Goal: Task Accomplishment & Management: Manage account settings

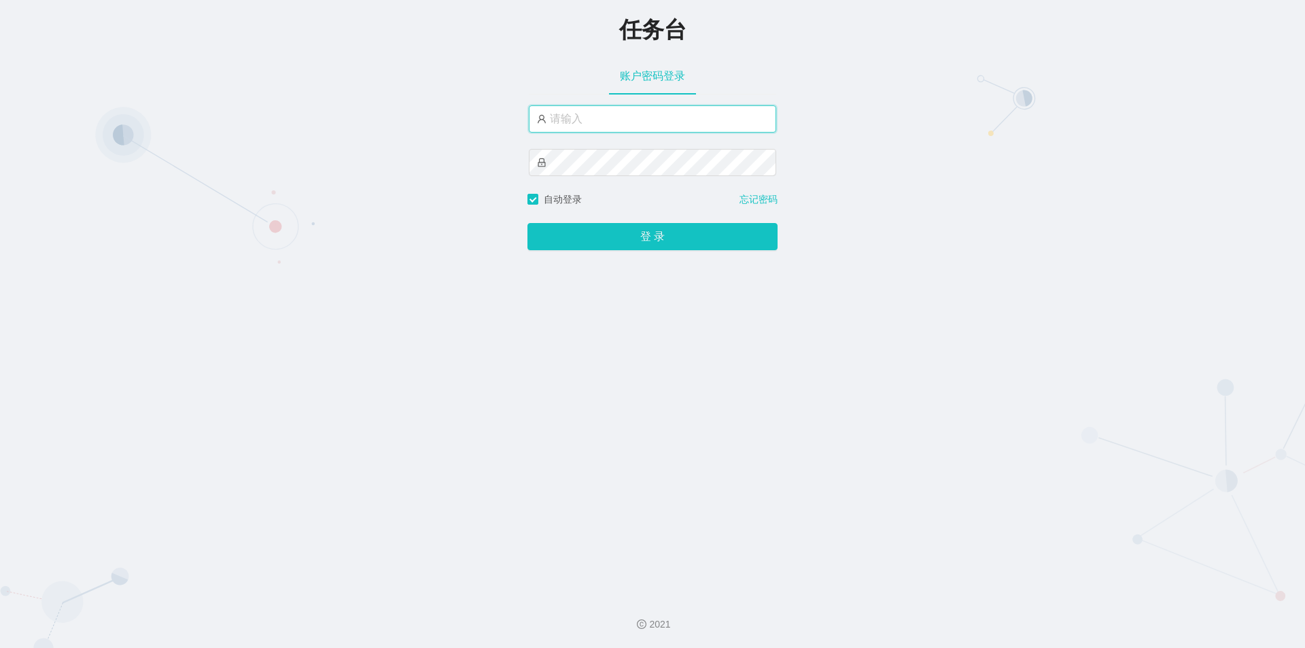
click at [620, 127] on input "text" at bounding box center [652, 118] width 247 height 27
type input "jishu"
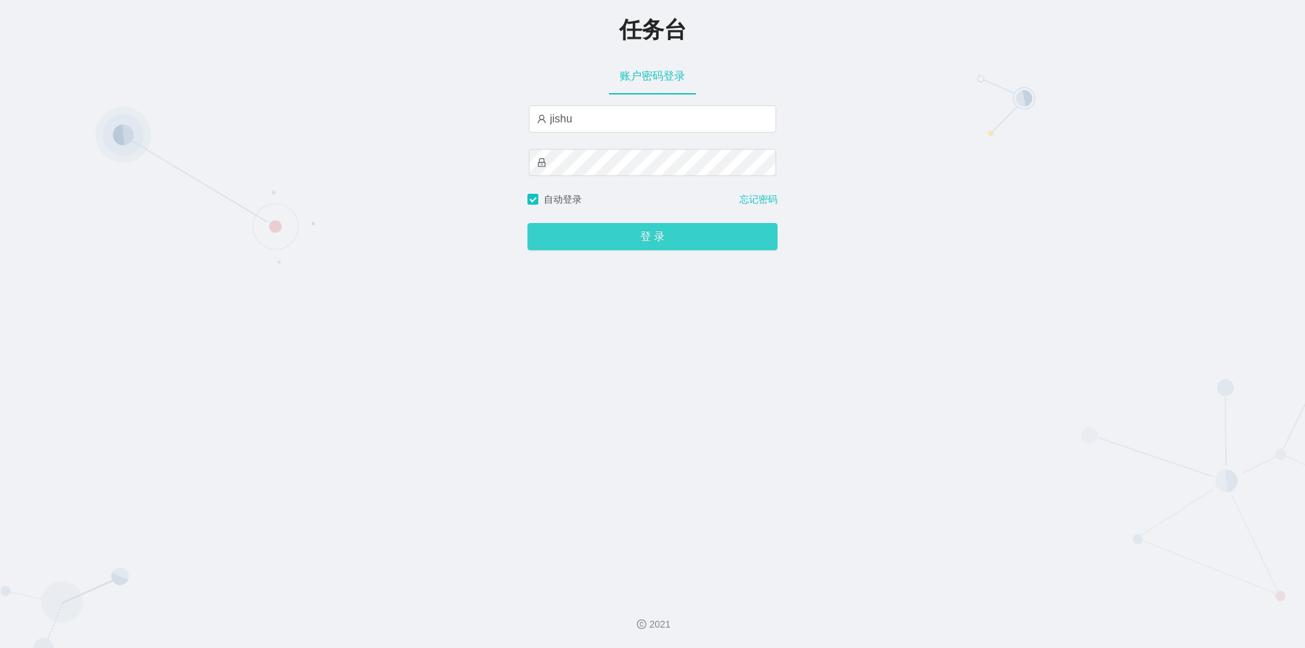
click at [609, 236] on button "登 录" at bounding box center [652, 236] width 250 height 27
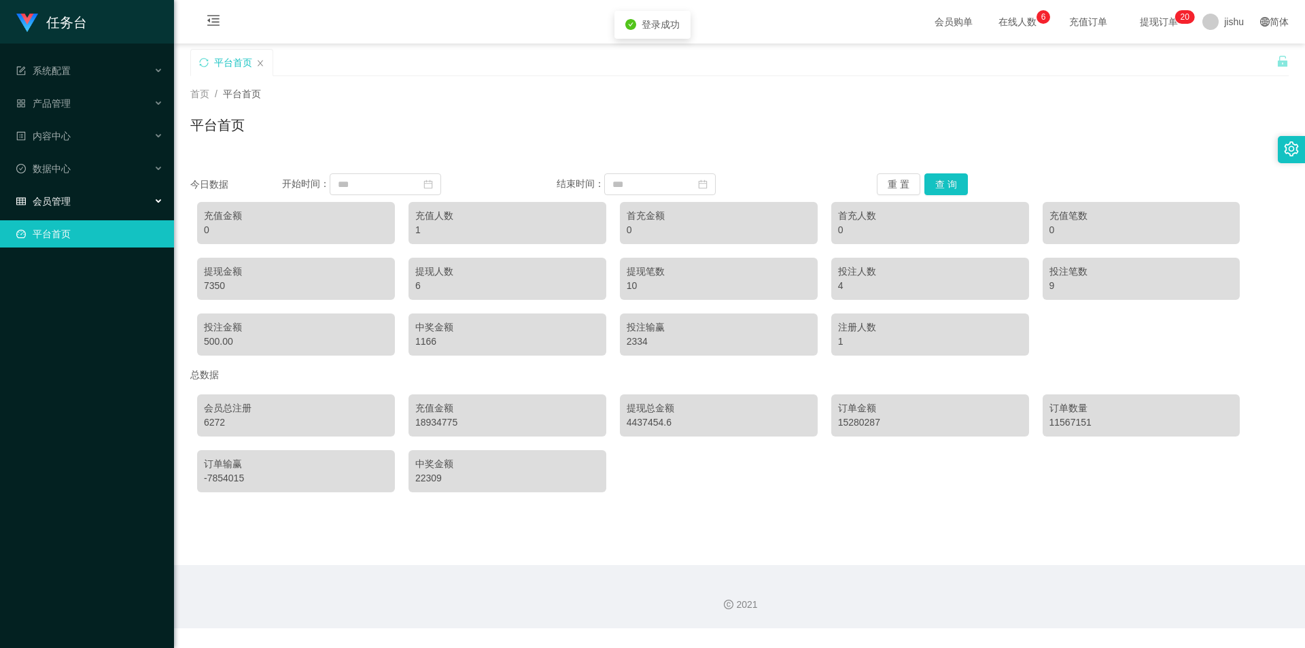
click at [90, 198] on div "会员管理" at bounding box center [87, 201] width 174 height 27
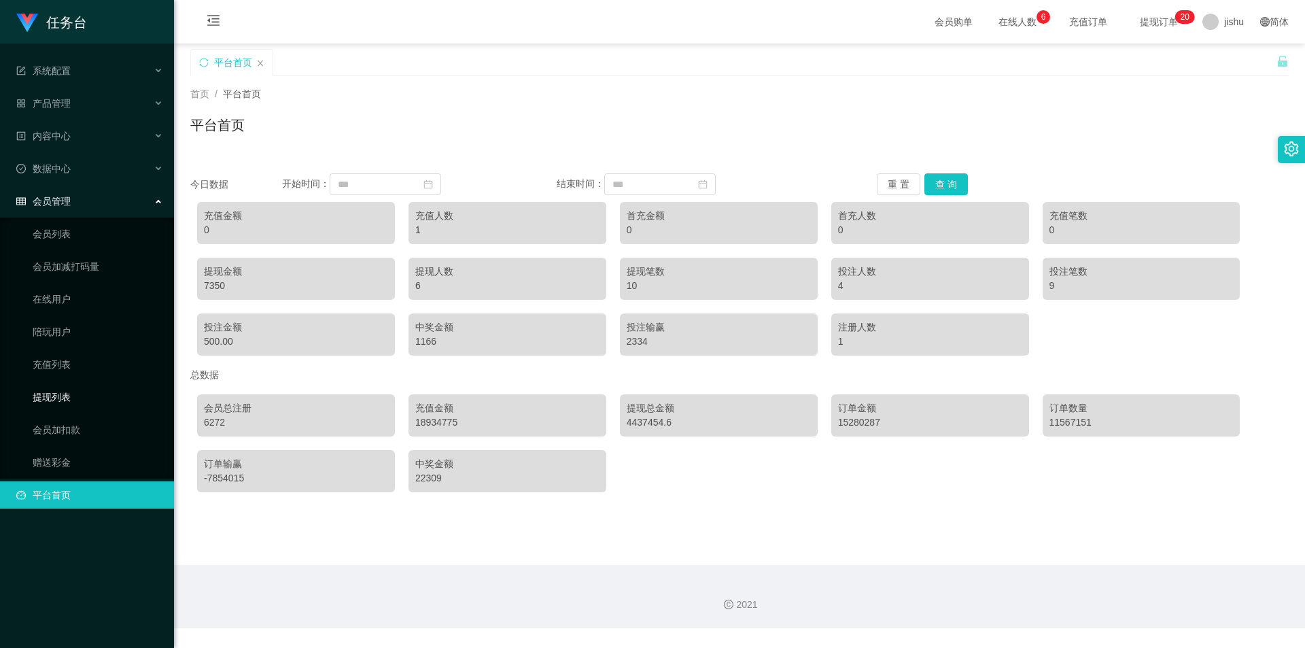
click at [74, 392] on link "提现列表" at bounding box center [98, 396] width 130 height 27
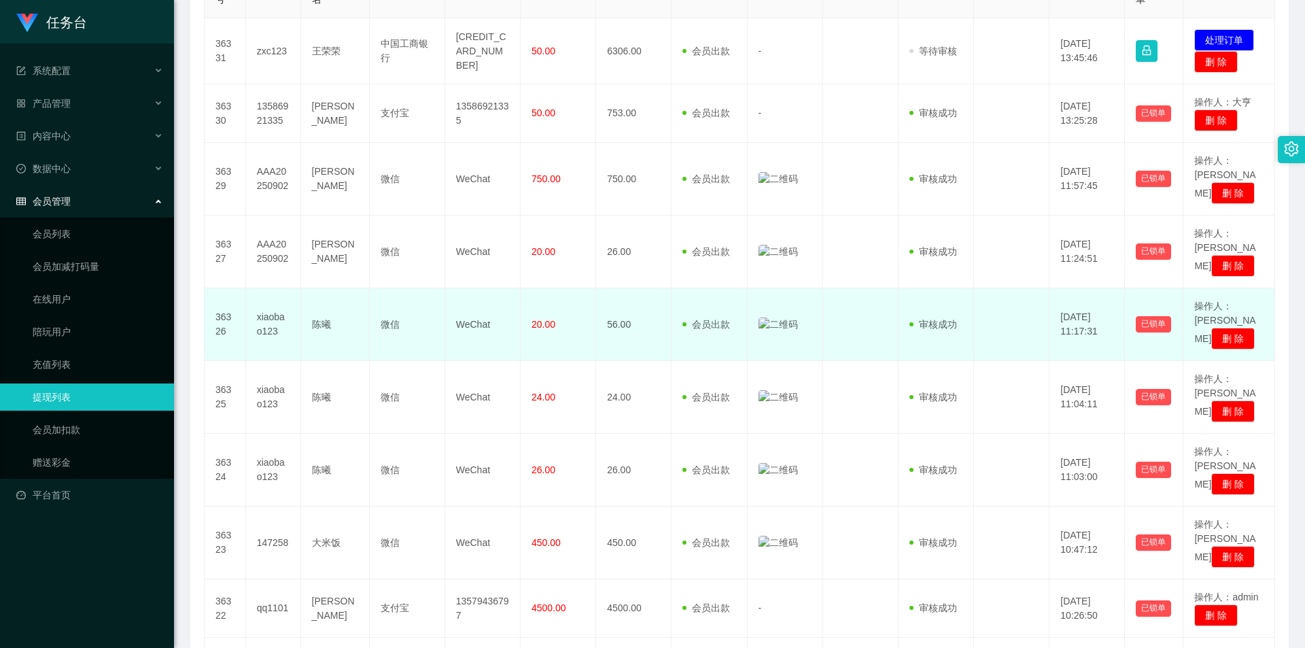
scroll to position [136, 0]
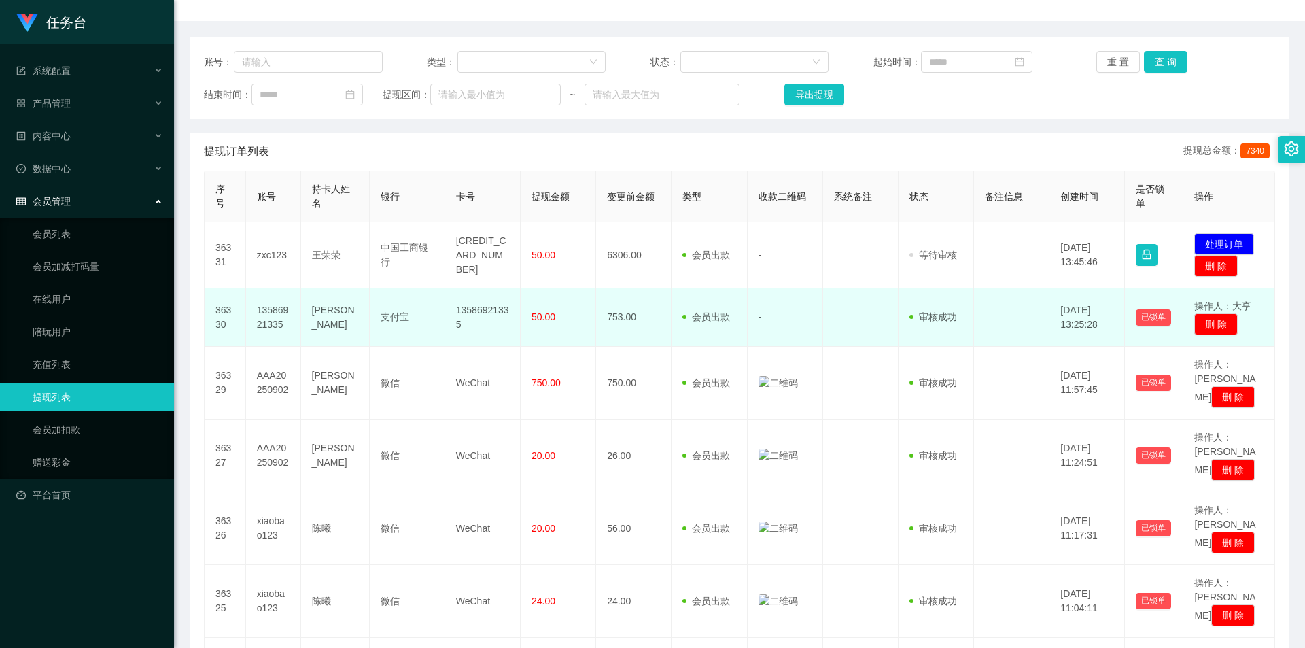
click at [802, 332] on td "-" at bounding box center [784, 317] width 75 height 58
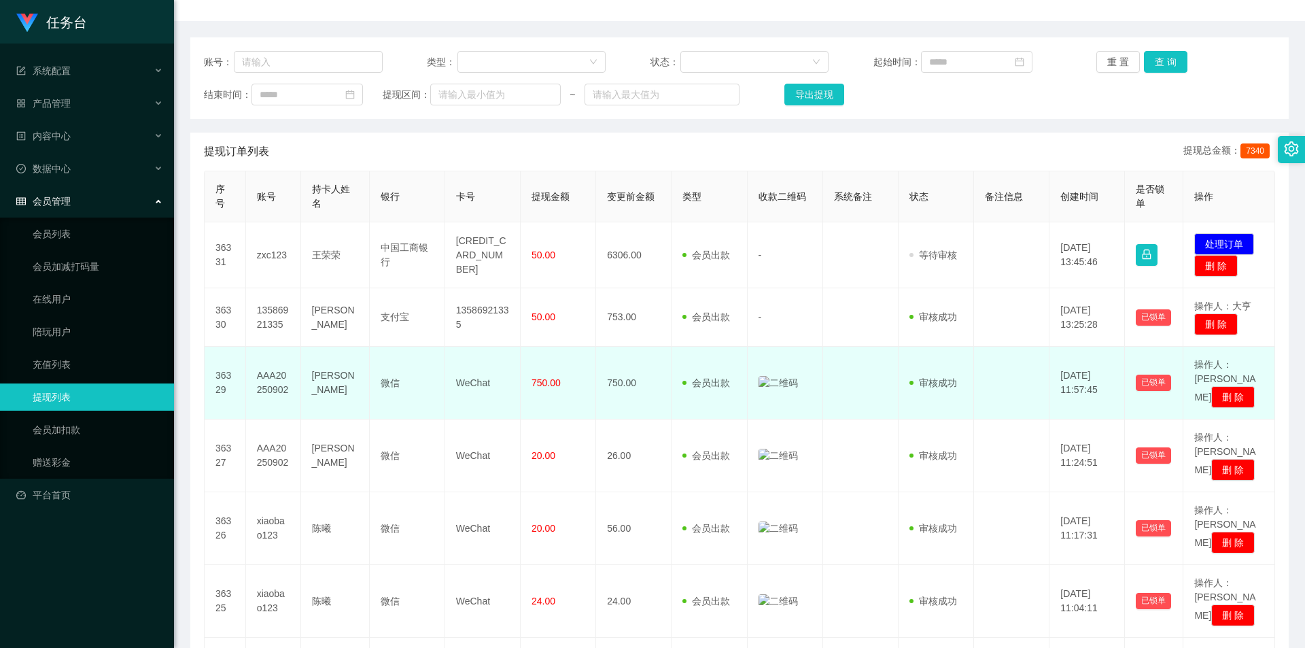
click at [790, 385] on img at bounding box center [777, 383] width 39 height 14
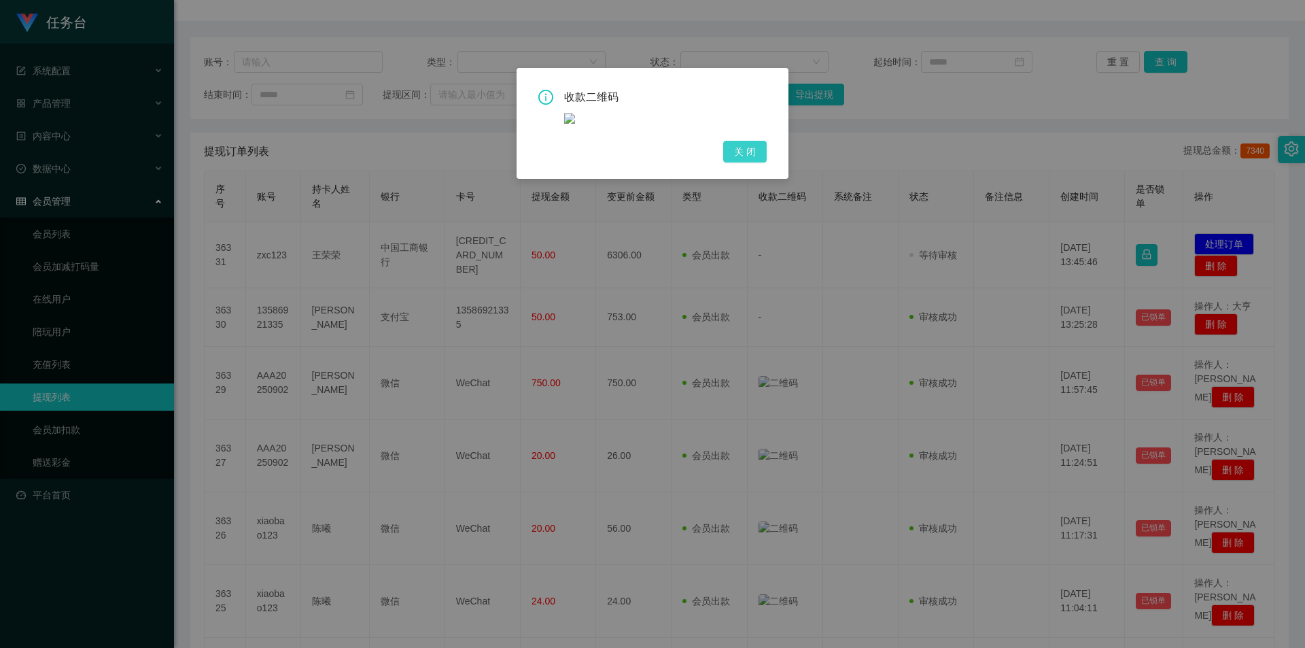
click at [749, 150] on button "关 闭" at bounding box center [744, 152] width 43 height 22
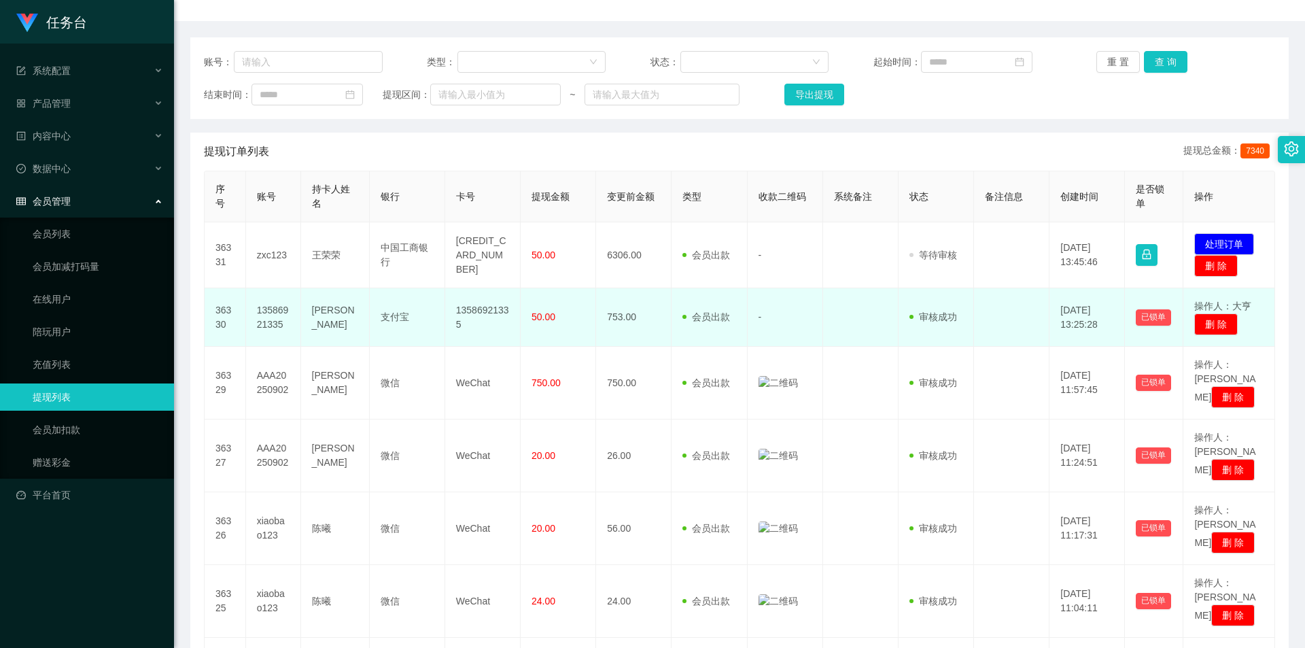
click at [778, 316] on td "-" at bounding box center [784, 317] width 75 height 58
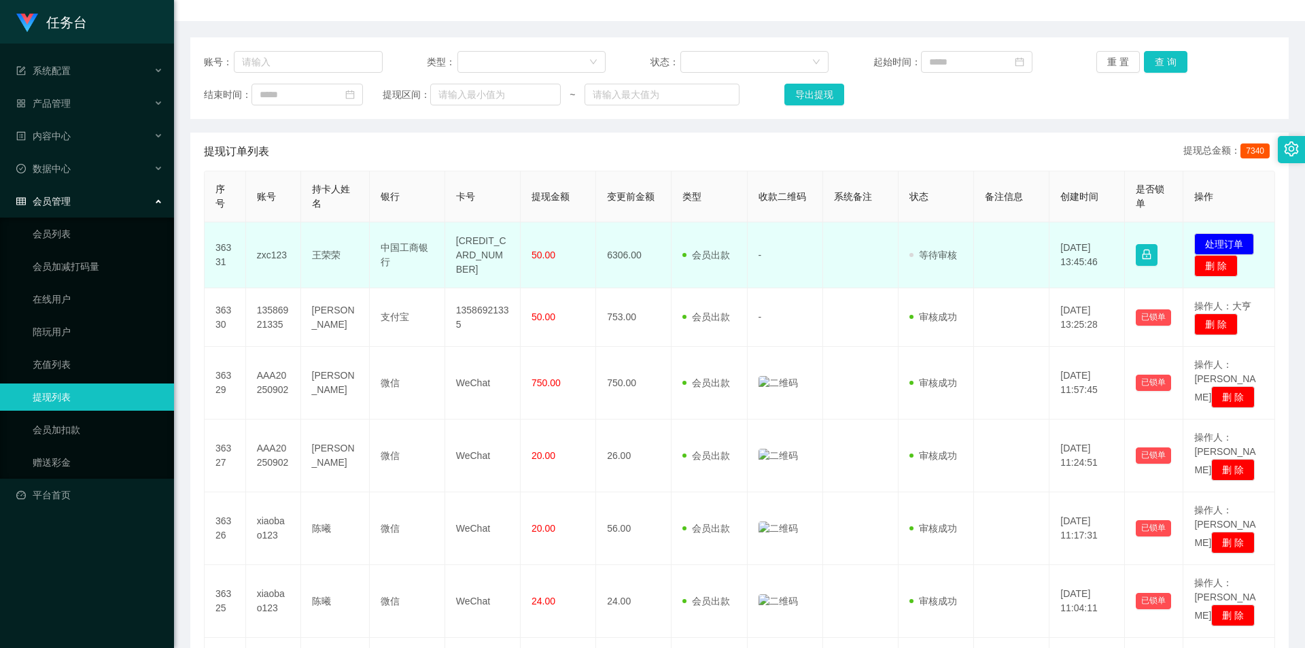
click at [773, 260] on td "-" at bounding box center [784, 255] width 75 height 66
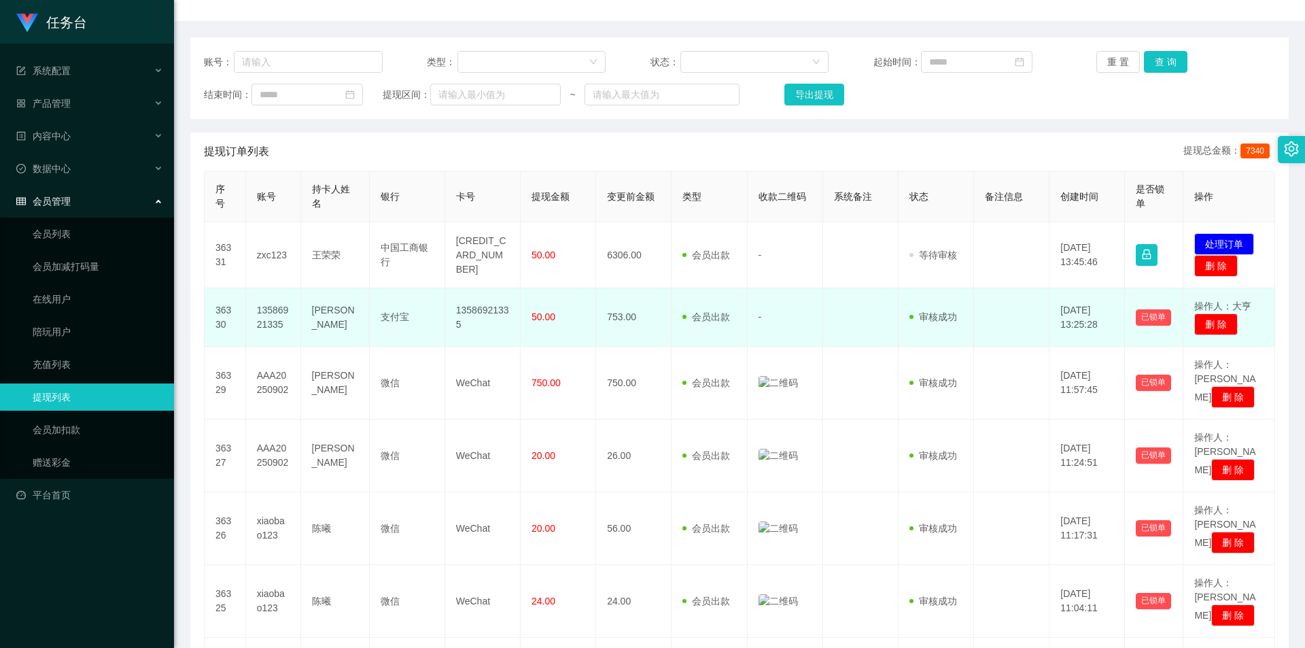
click at [775, 317] on td "-" at bounding box center [784, 317] width 75 height 58
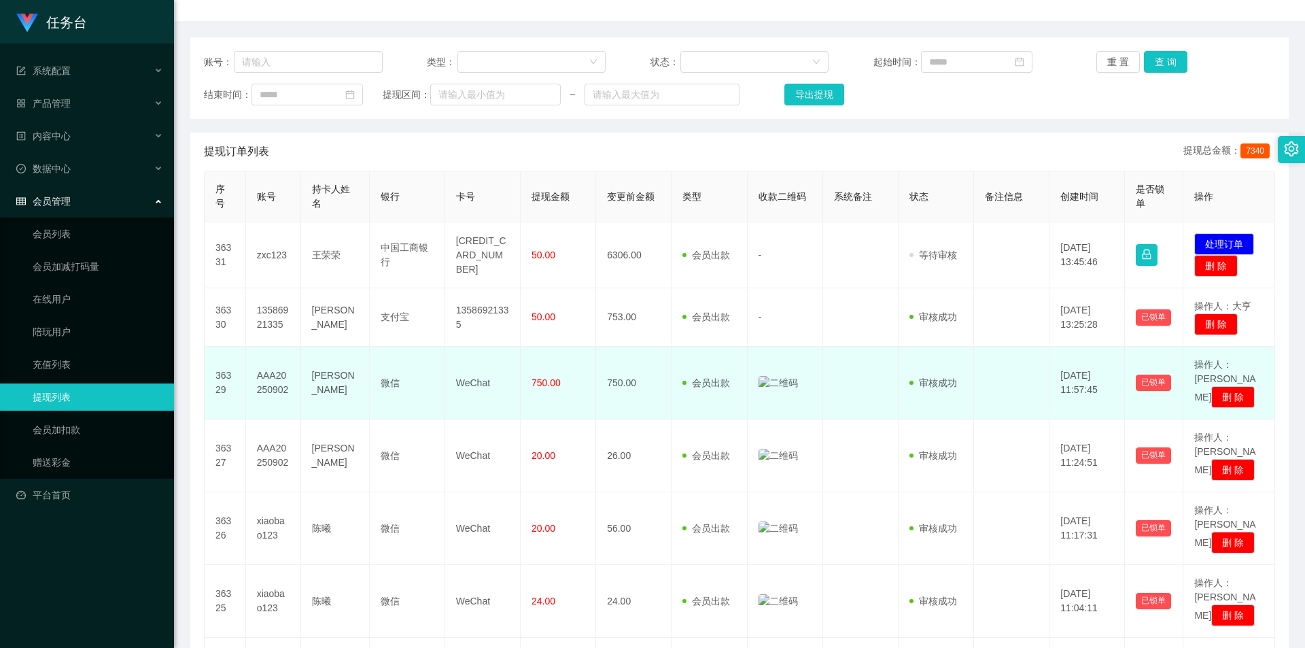
drag, startPoint x: 1050, startPoint y: 397, endPoint x: 1099, endPoint y: 397, distance: 48.9
click at [1099, 397] on td "2025-09-02 11:57:45" at bounding box center [1086, 383] width 75 height 73
click at [1102, 396] on td "2025-09-02 11:57:45" at bounding box center [1086, 383] width 75 height 73
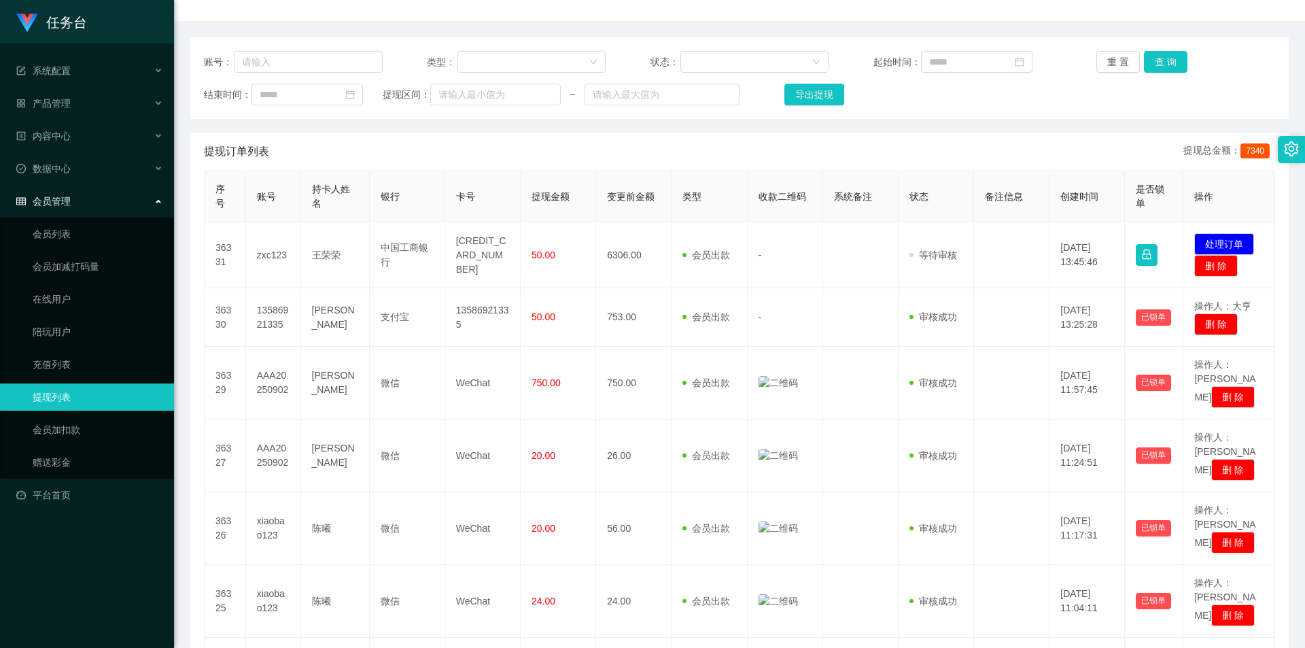
click at [561, 152] on div "提现订单列表 提现总金额： 7340" at bounding box center [739, 151] width 1071 height 38
click at [103, 232] on link "会员列表" at bounding box center [98, 233] width 130 height 27
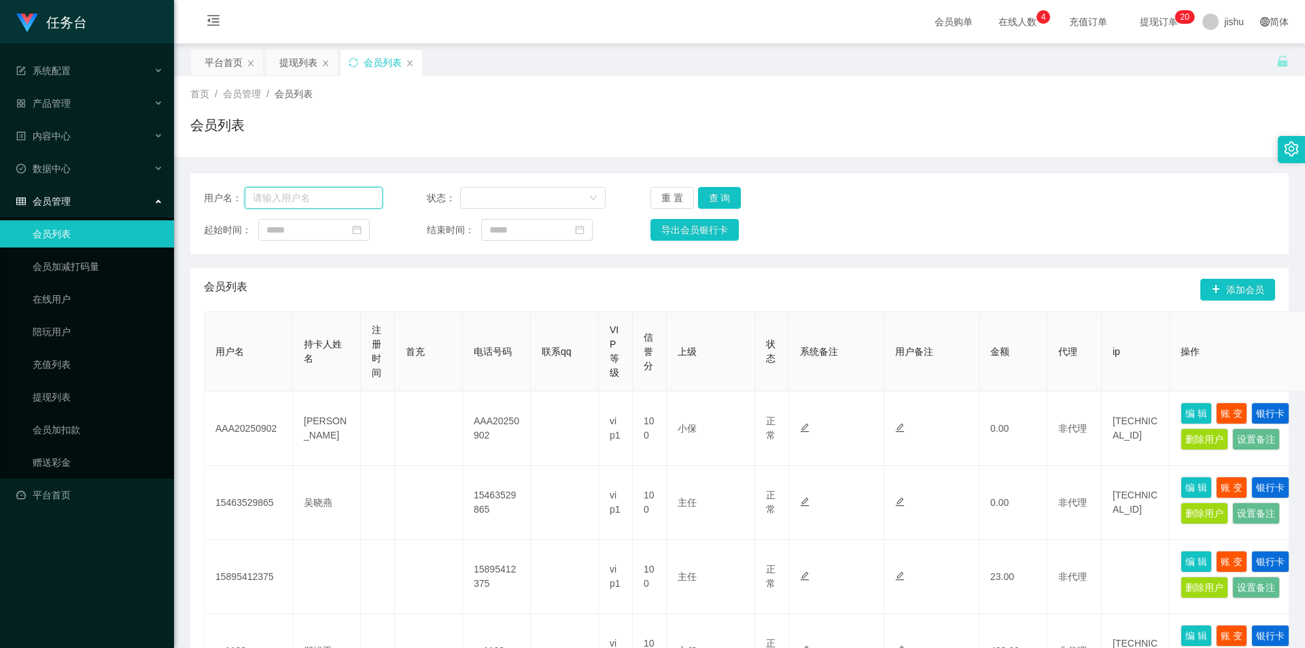
click at [308, 200] on input "text" at bounding box center [314, 198] width 138 height 22
type input "ceshi001"
click at [711, 195] on button "查 询" at bounding box center [719, 198] width 43 height 22
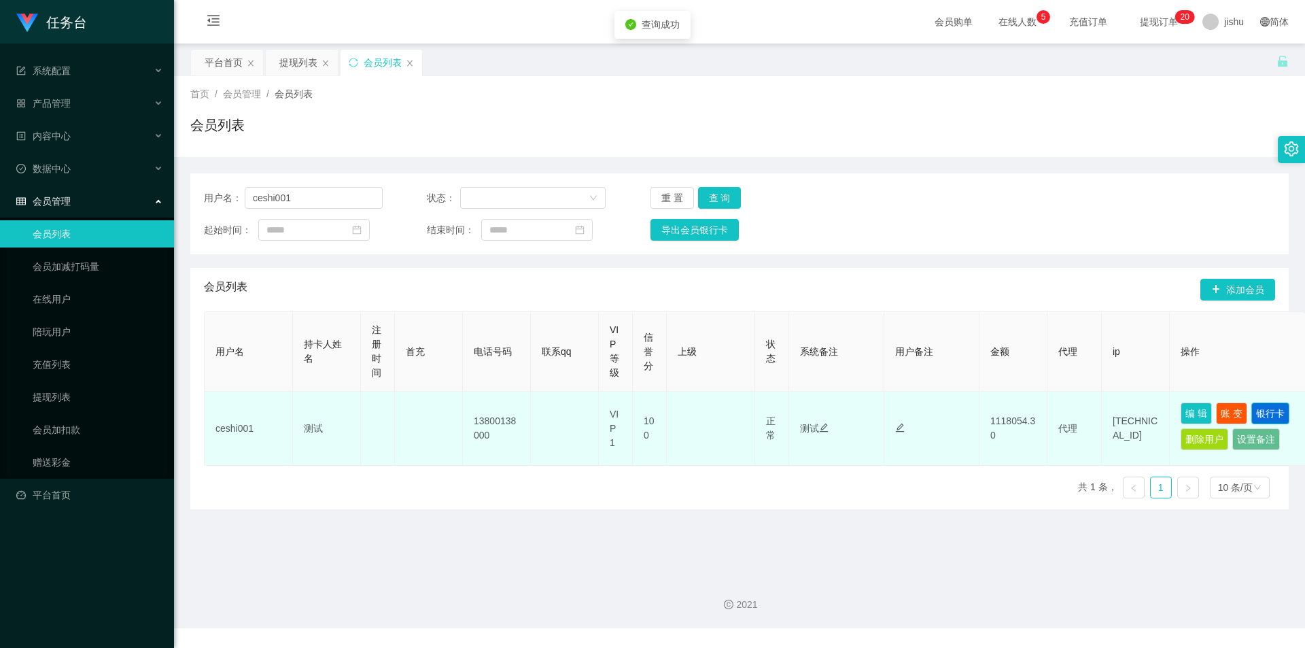
click at [1273, 413] on button "银行卡" at bounding box center [1270, 413] width 38 height 22
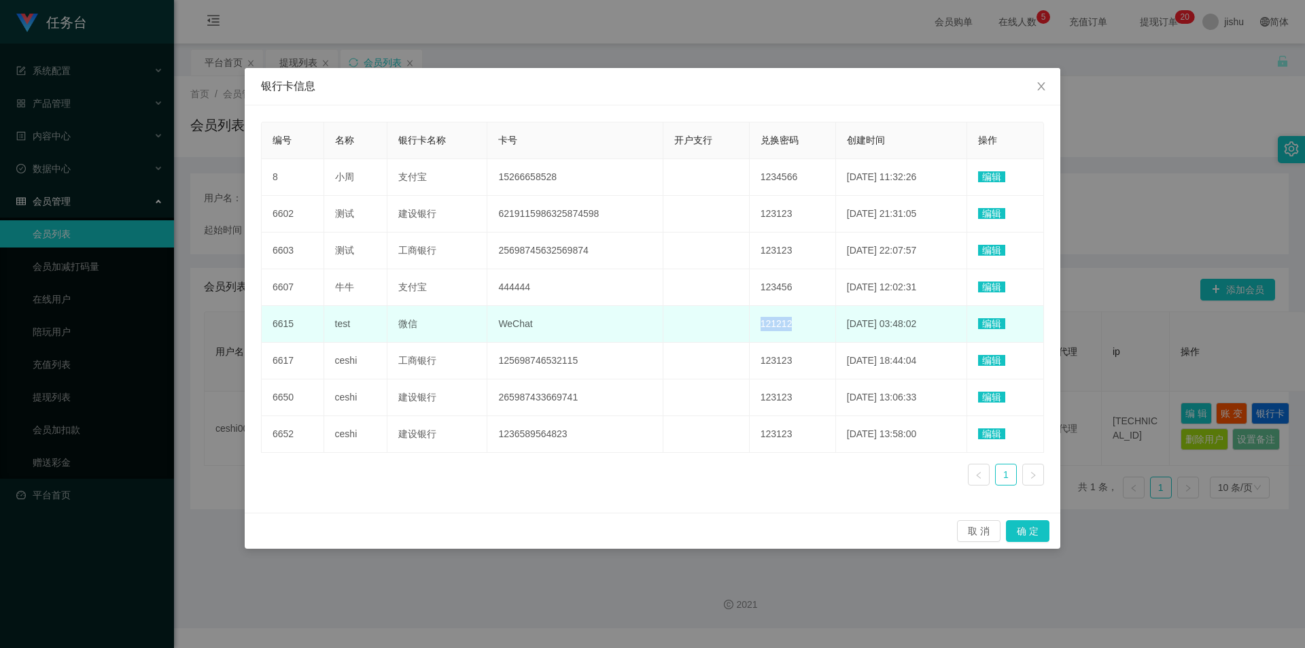
drag, startPoint x: 784, startPoint y: 330, endPoint x: 743, endPoint y: 325, distance: 41.0
click at [749, 325] on td "121212" at bounding box center [792, 324] width 86 height 37
copy span "121212"
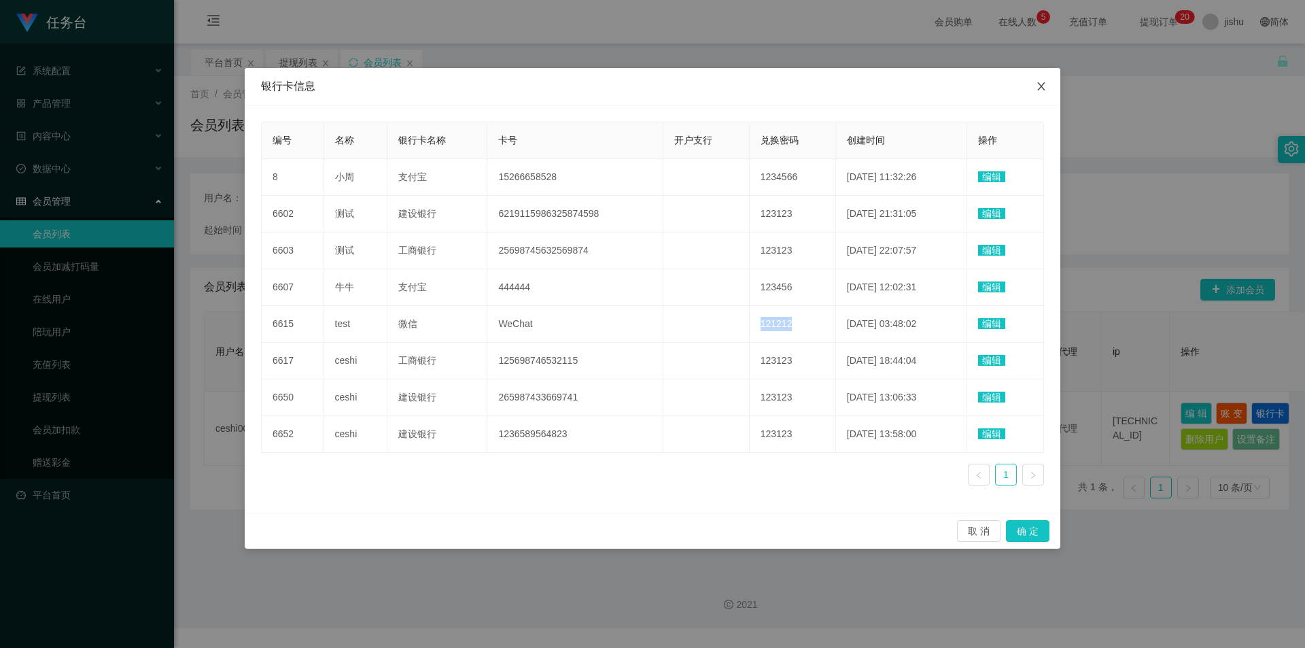
drag, startPoint x: 1041, startPoint y: 84, endPoint x: 1038, endPoint y: 41, distance: 42.9
click at [1041, 84] on icon "图标: close" at bounding box center [1041, 86] width 11 height 11
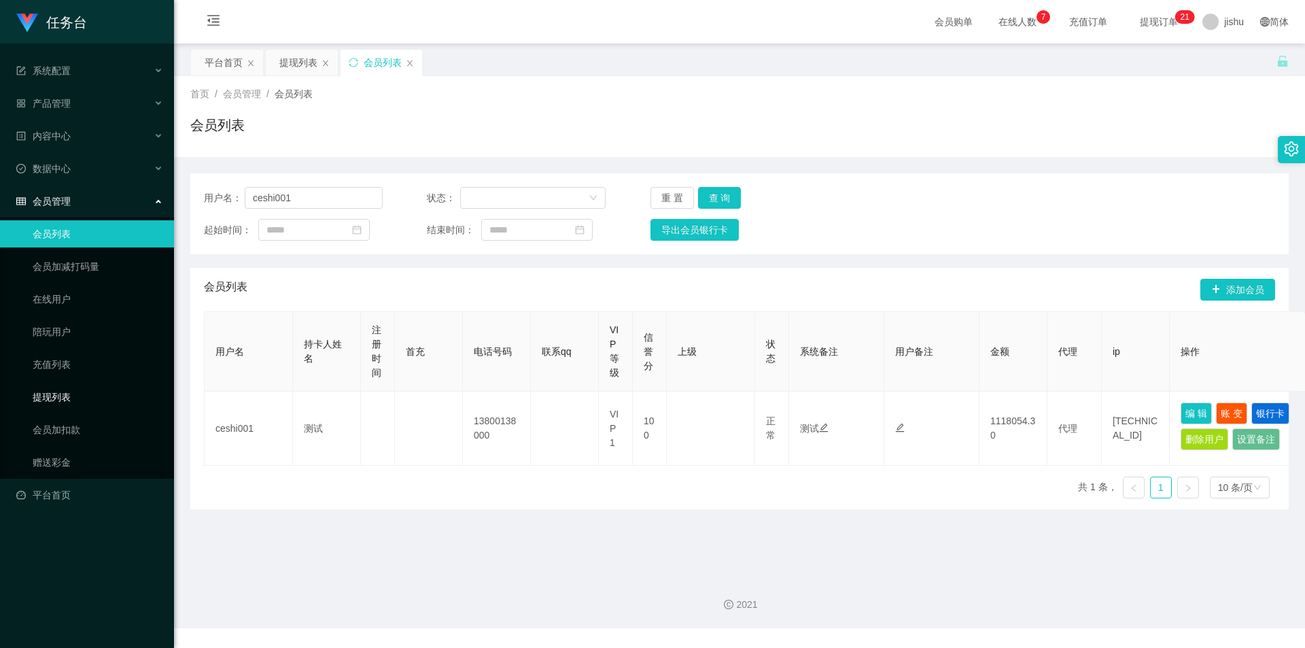
click at [58, 402] on link "提现列表" at bounding box center [98, 396] width 130 height 27
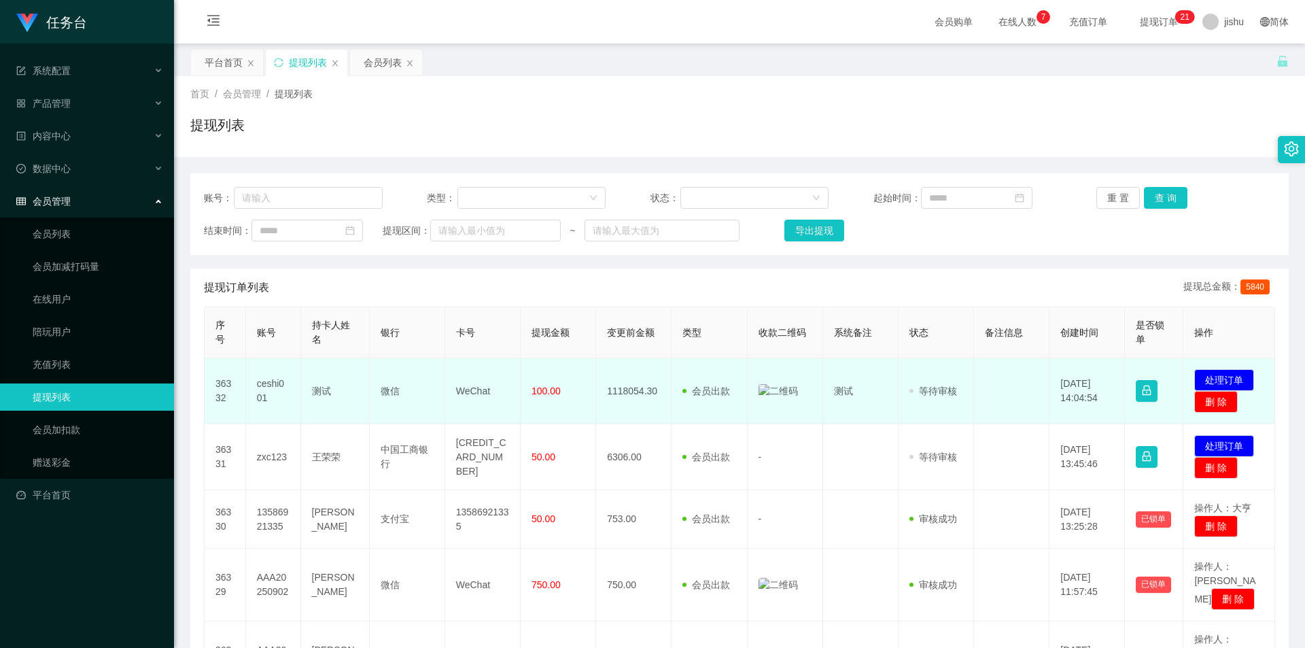
click at [762, 393] on img at bounding box center [777, 391] width 39 height 14
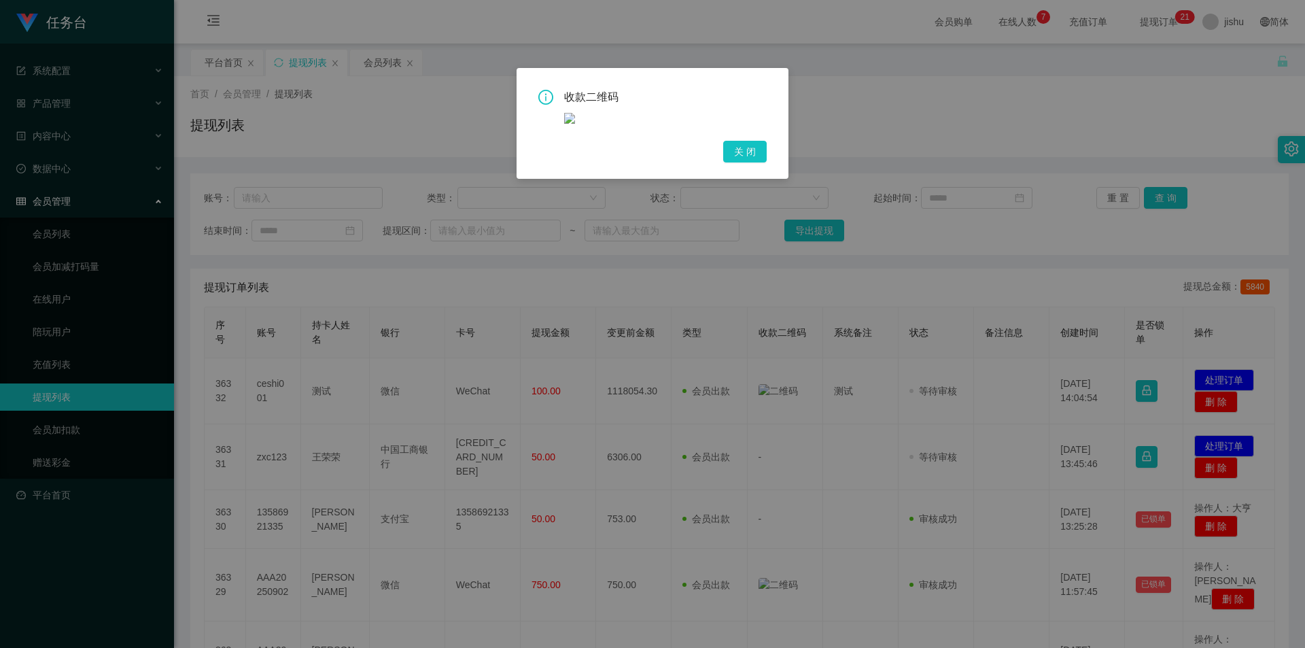
click at [572, 123] on img at bounding box center [569, 118] width 11 height 11
click at [758, 149] on button "关 闭" at bounding box center [744, 152] width 43 height 22
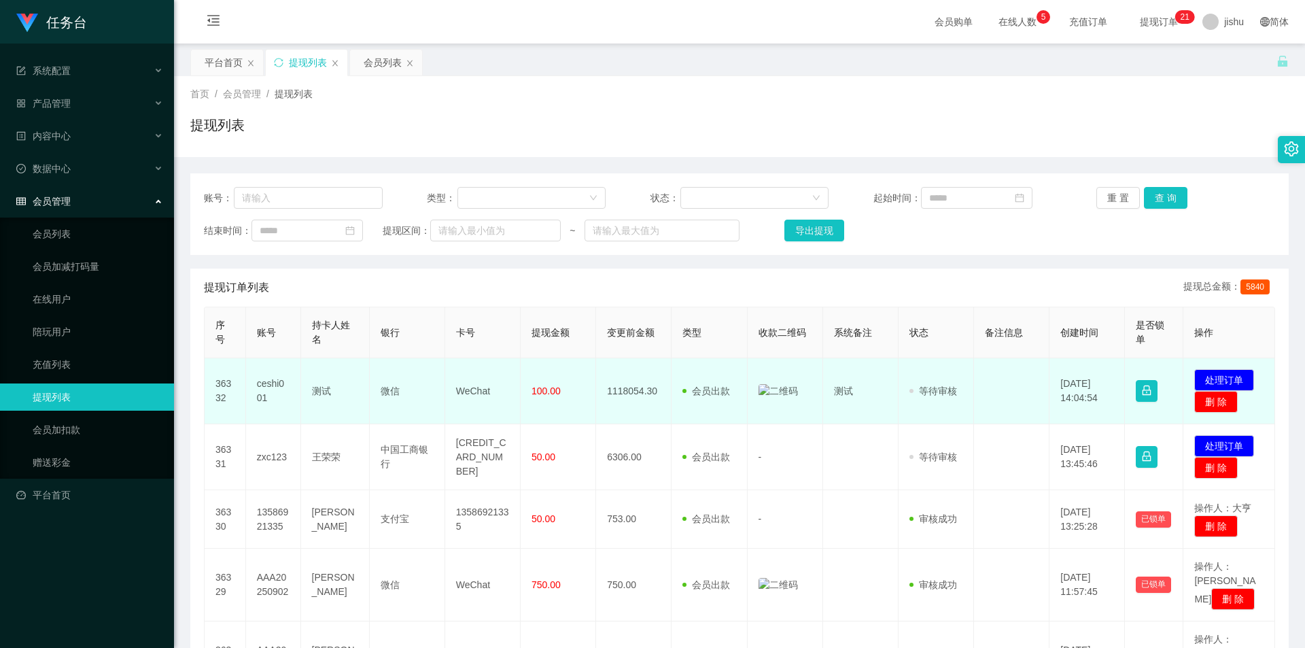
click at [592, 380] on td "100.00" at bounding box center [557, 391] width 75 height 66
drag, startPoint x: 835, startPoint y: 387, endPoint x: 851, endPoint y: 387, distance: 16.3
click at [851, 387] on td "测试" at bounding box center [860, 391] width 75 height 66
click at [863, 395] on td "测试" at bounding box center [860, 391] width 75 height 66
drag, startPoint x: 934, startPoint y: 389, endPoint x: 951, endPoint y: 389, distance: 17.0
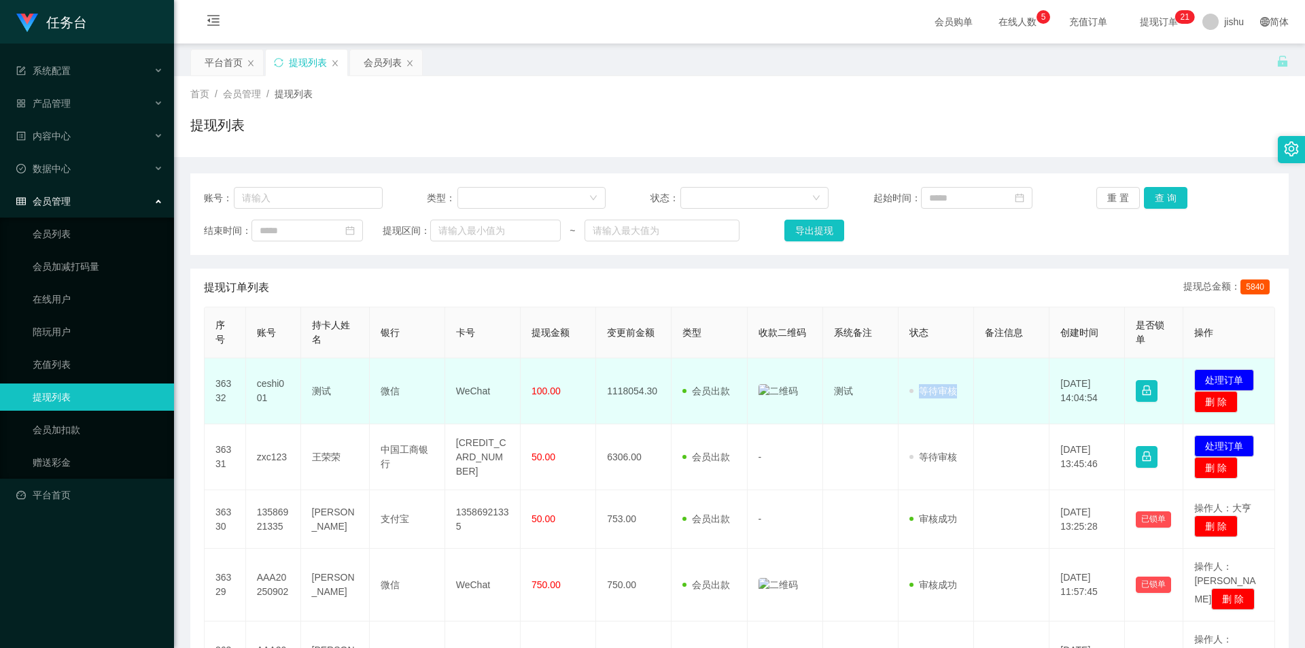
click at [951, 389] on span "等待审核" at bounding box center [933, 390] width 48 height 11
click at [963, 394] on td "审核驳回 审核成功 等待审核" at bounding box center [935, 391] width 75 height 66
click at [958, 395] on td "审核驳回 审核成功 等待审核" at bounding box center [935, 391] width 75 height 66
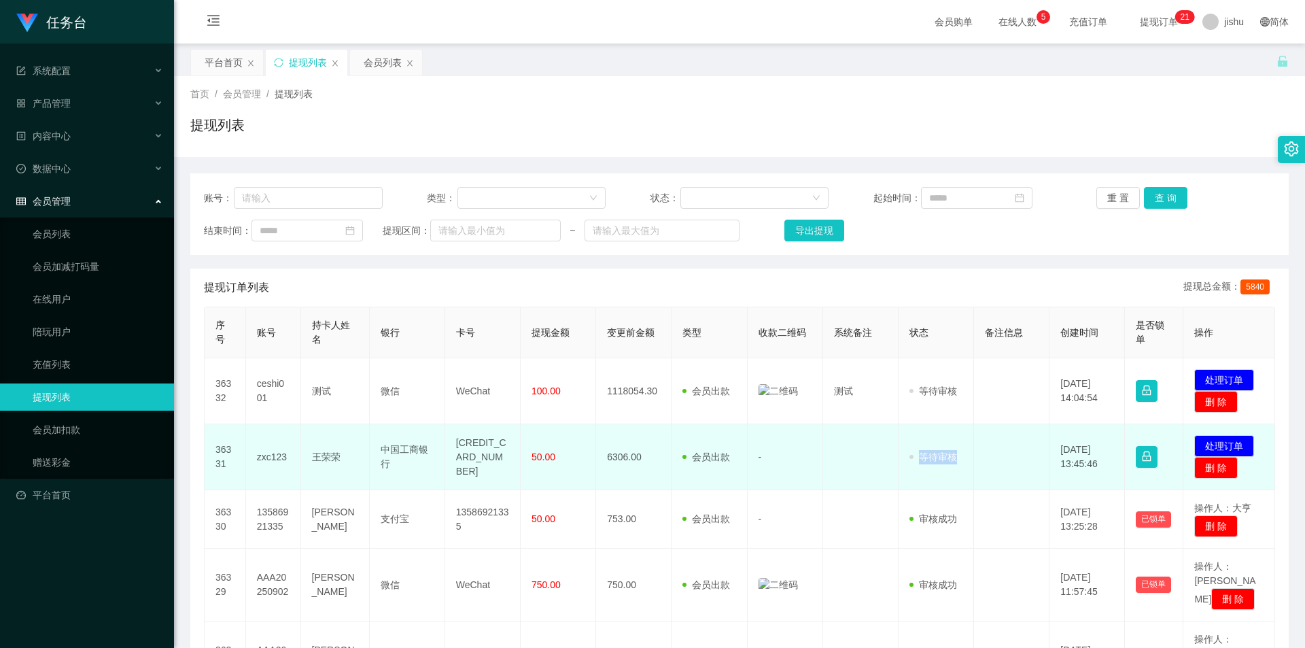
drag, startPoint x: 946, startPoint y: 457, endPoint x: 954, endPoint y: 457, distance: 8.2
click at [950, 457] on span "等待审核" at bounding box center [933, 456] width 48 height 11
click at [956, 461] on td "审核驳回 审核成功 等待审核" at bounding box center [935, 457] width 75 height 66
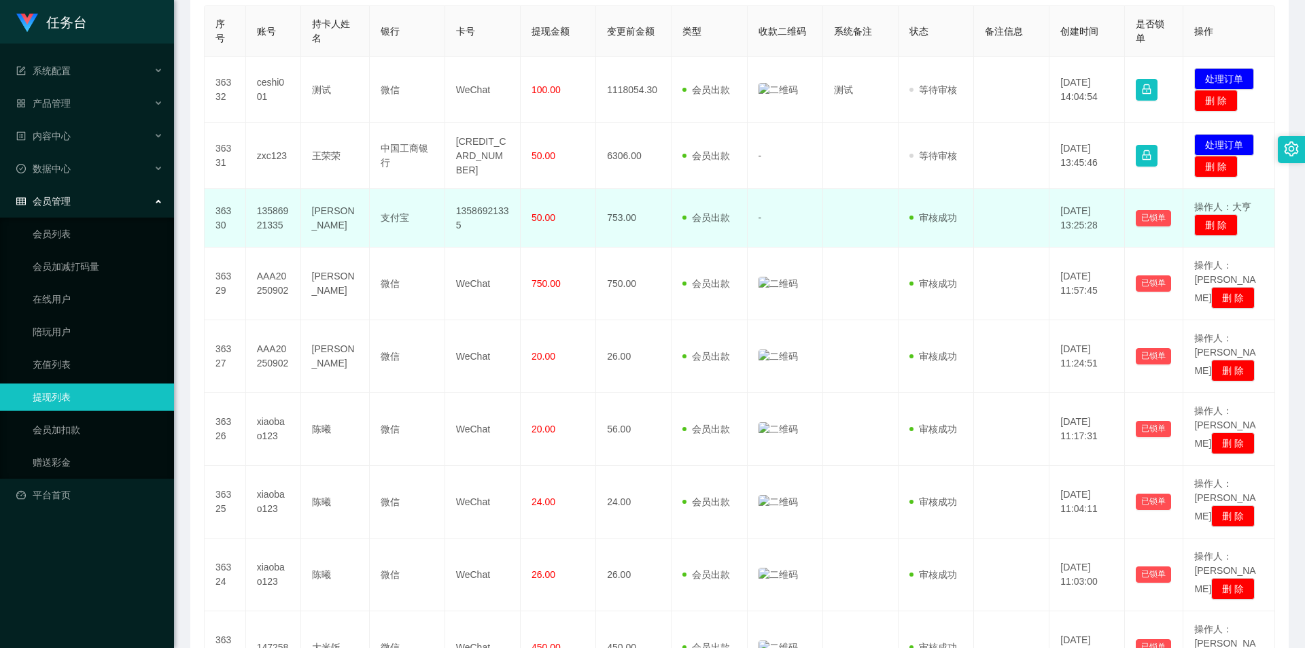
scroll to position [437, 0]
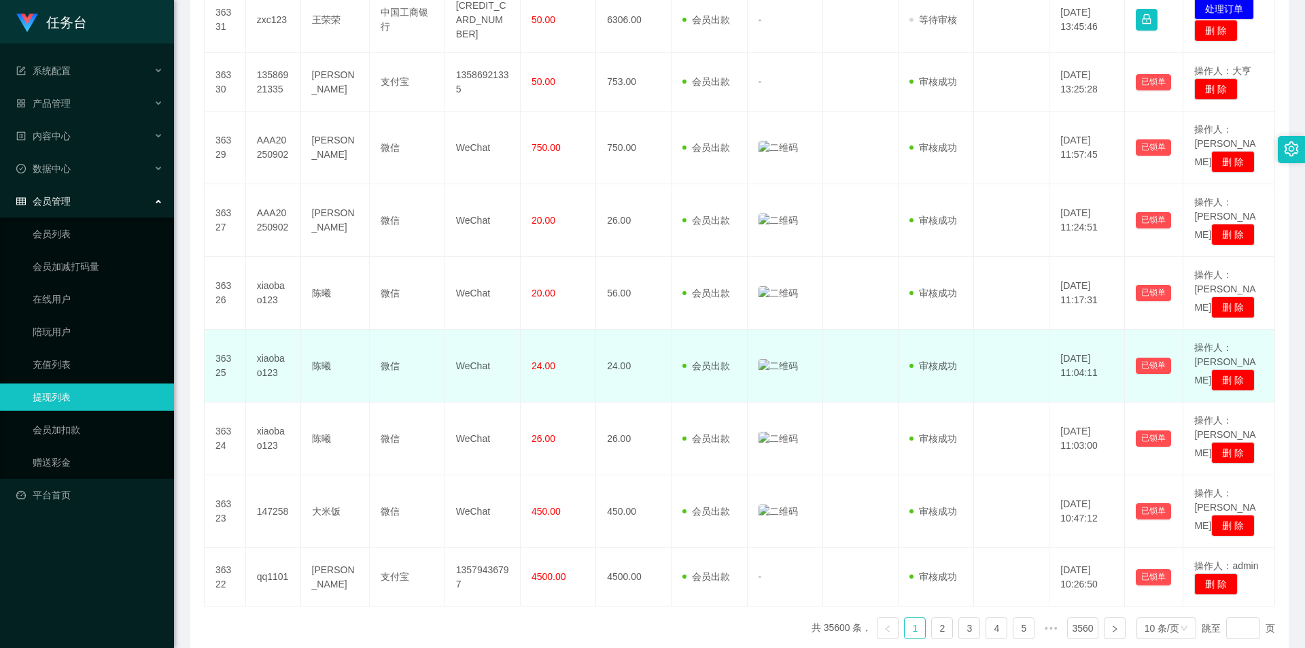
click at [758, 359] on img at bounding box center [777, 366] width 39 height 14
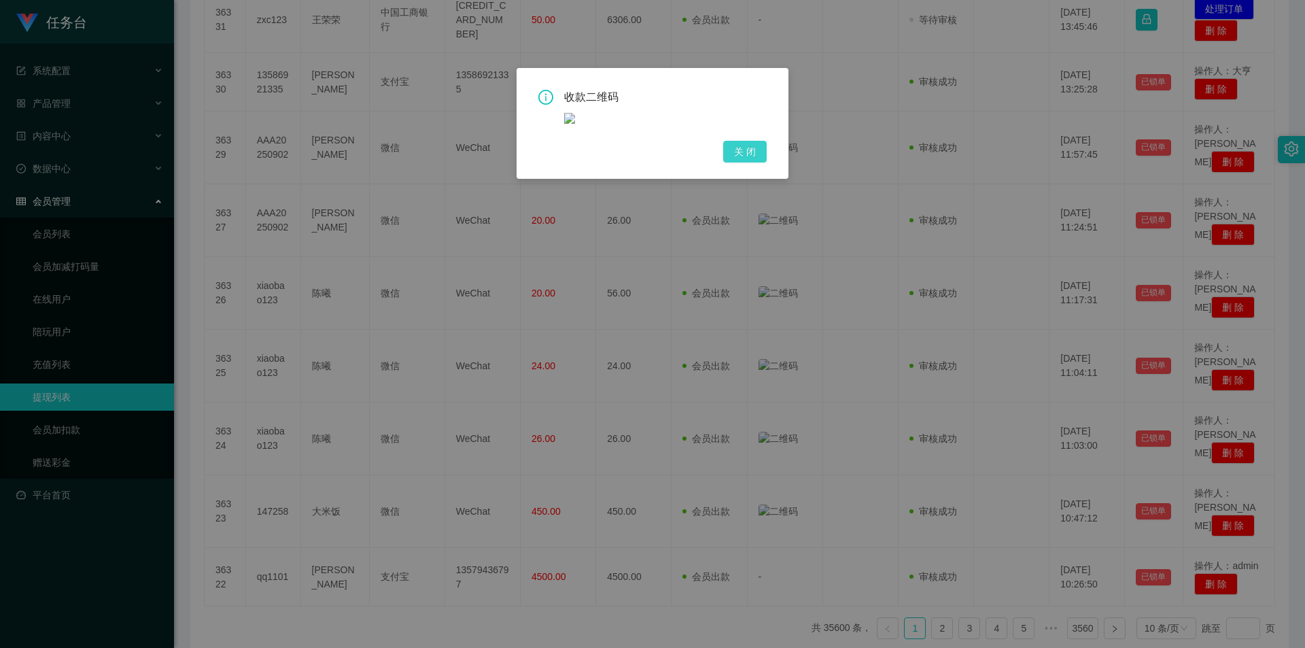
click at [754, 145] on button "关 闭" at bounding box center [744, 152] width 43 height 22
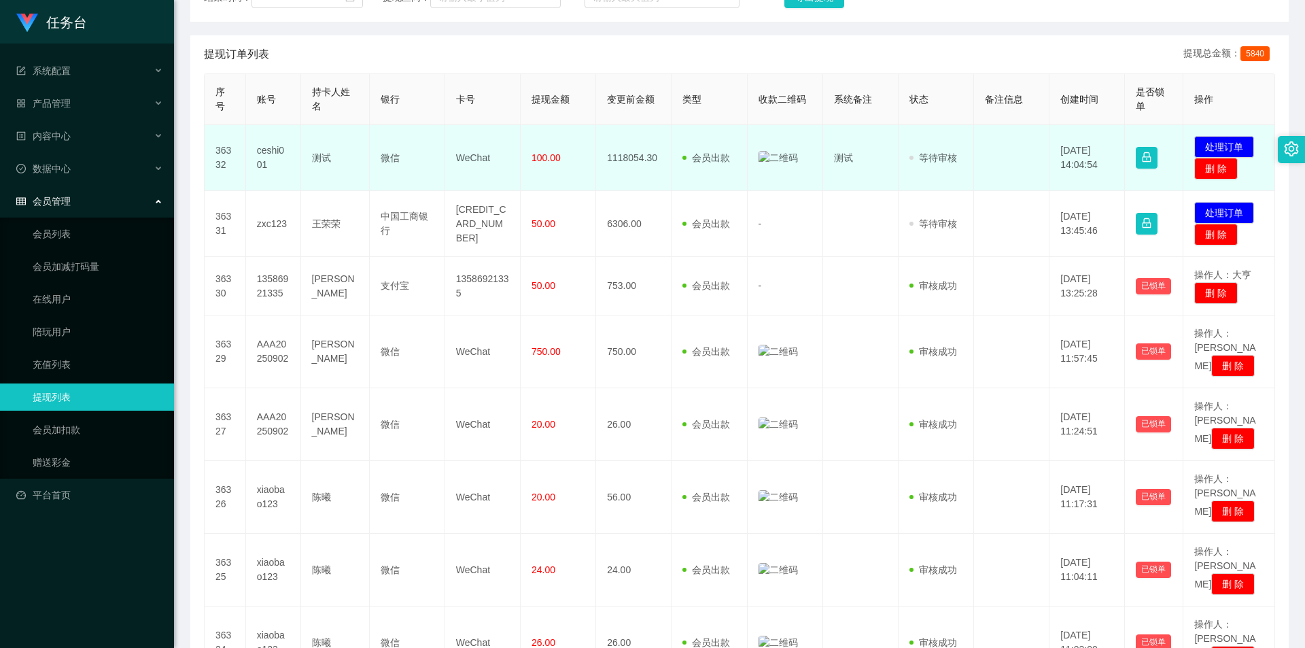
scroll to position [0, 0]
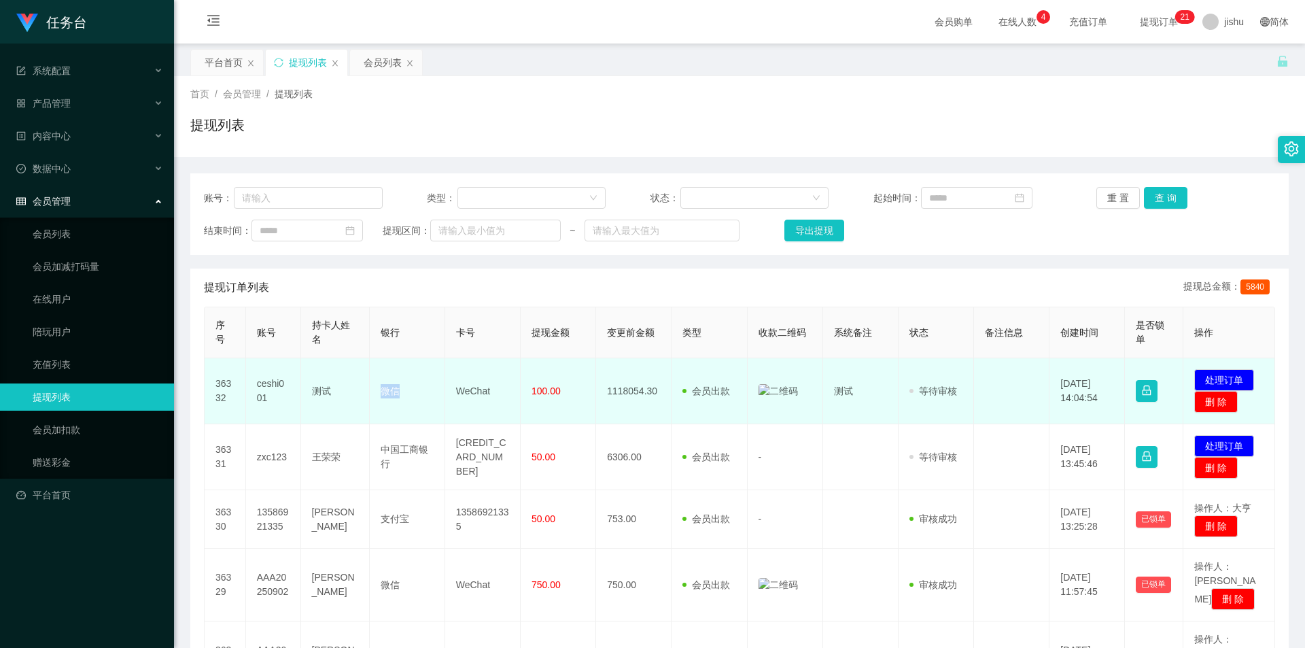
drag, startPoint x: 381, startPoint y: 398, endPoint x: 421, endPoint y: 398, distance: 40.1
click at [407, 398] on td "微信" at bounding box center [407, 391] width 75 height 66
drag, startPoint x: 546, startPoint y: 395, endPoint x: 594, endPoint y: 394, distance: 47.6
click at [569, 394] on td "100.00" at bounding box center [557, 391] width 75 height 66
drag, startPoint x: 599, startPoint y: 394, endPoint x: 637, endPoint y: 393, distance: 37.4
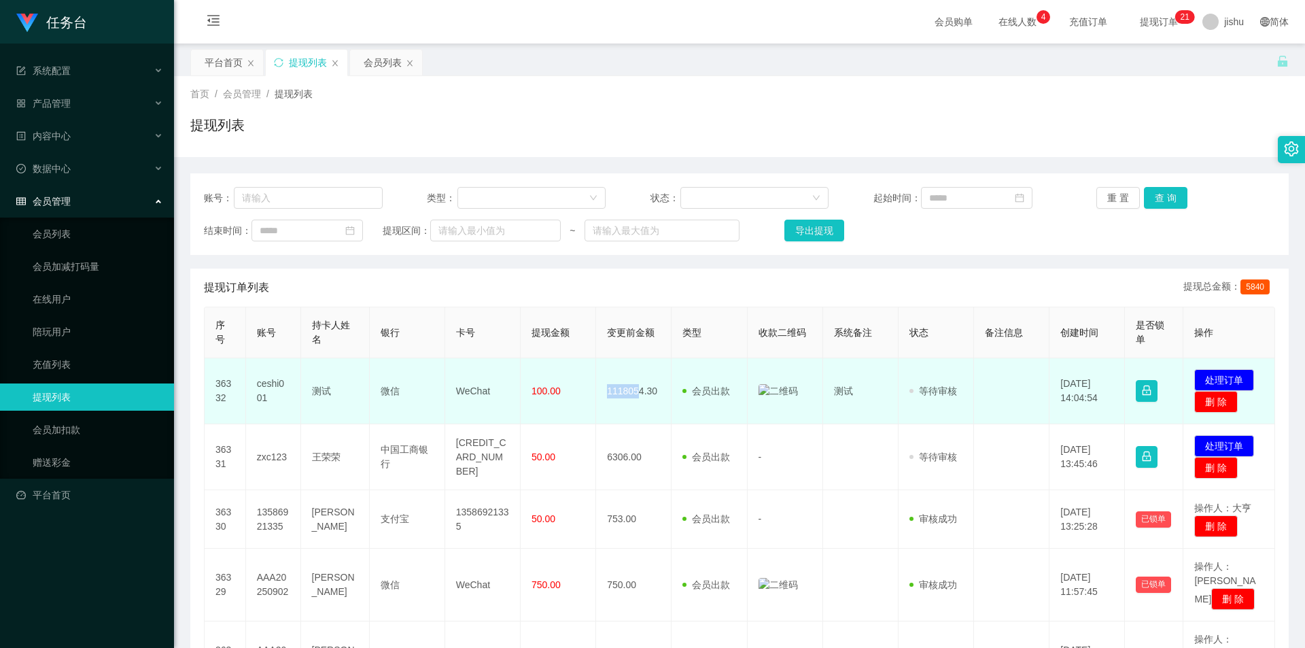
click at [637, 393] on td "1118054.30" at bounding box center [633, 391] width 75 height 66
click at [641, 394] on td "1118054.30" at bounding box center [633, 391] width 75 height 66
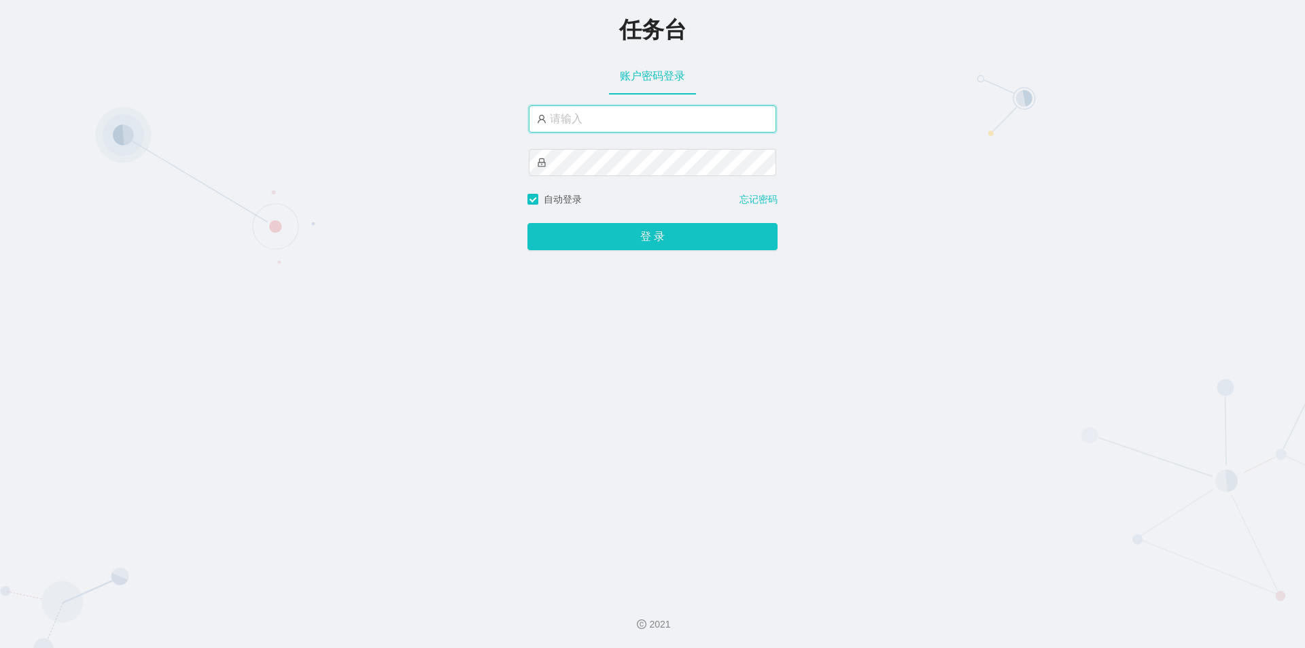
click at [608, 120] on input "text" at bounding box center [652, 118] width 247 height 27
type input "jishu"
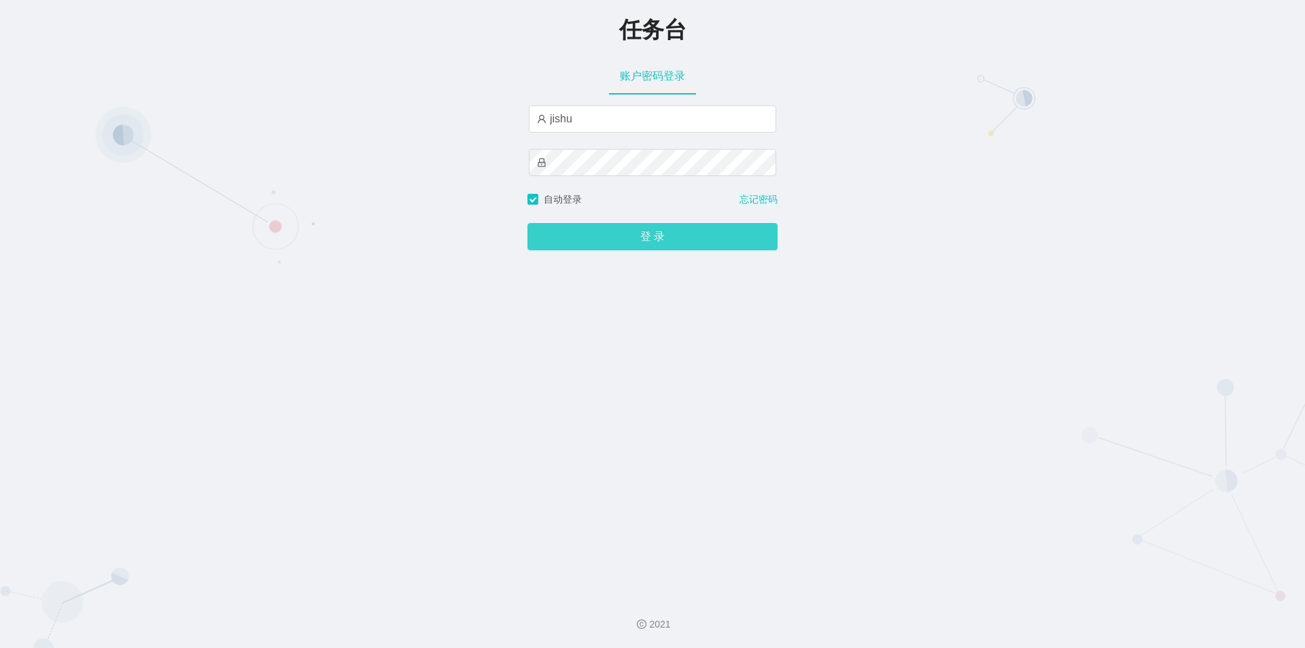
click at [609, 243] on button "登 录" at bounding box center [652, 236] width 250 height 27
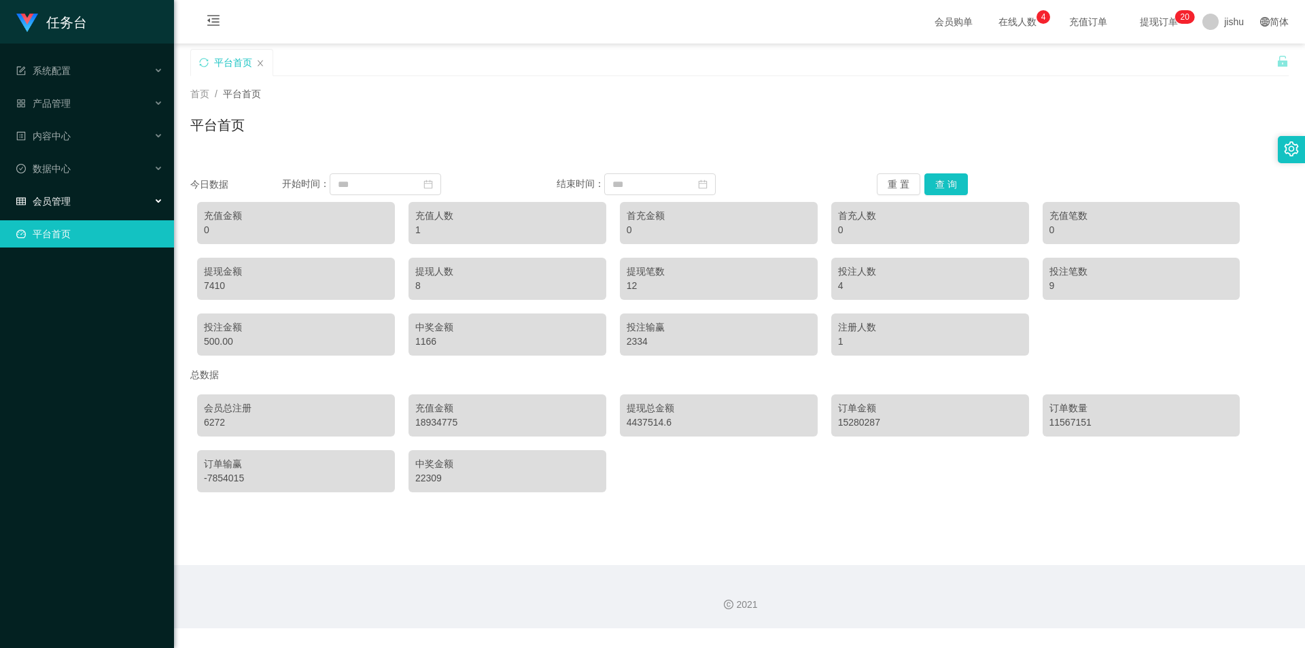
click at [86, 200] on div "会员管理" at bounding box center [87, 201] width 174 height 27
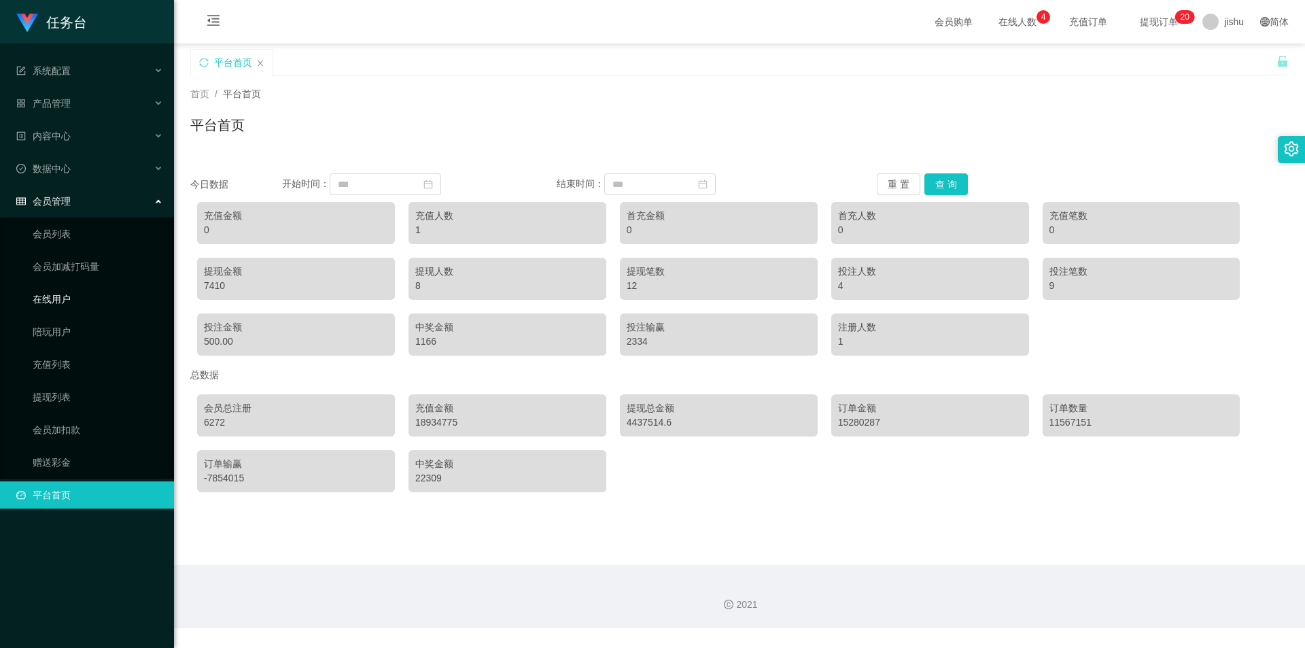
click at [76, 303] on link "在线用户" at bounding box center [98, 298] width 130 height 27
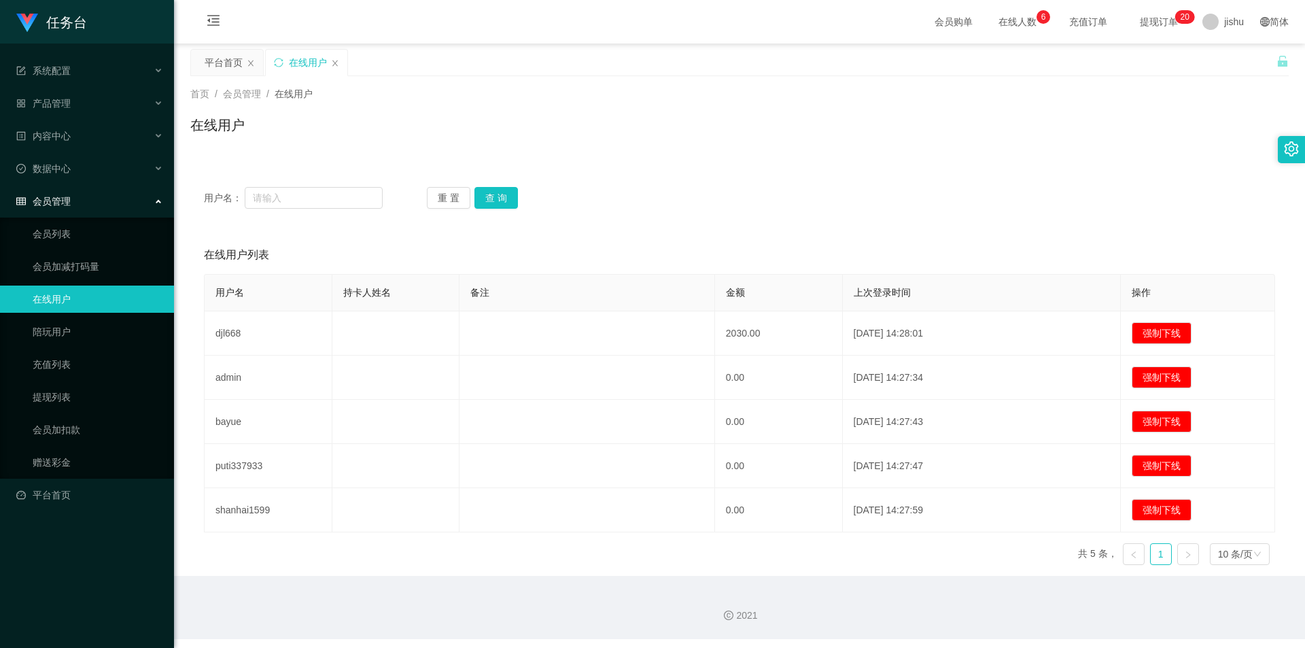
click at [105, 207] on div "会员管理" at bounding box center [87, 201] width 174 height 27
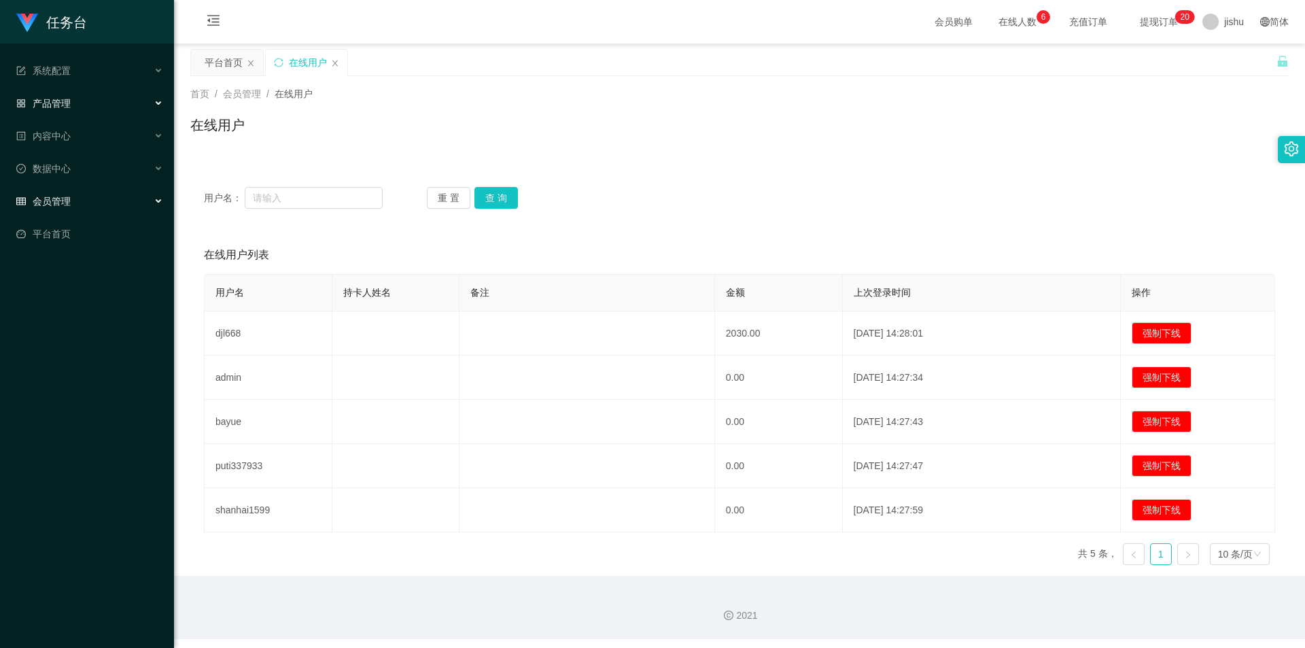
click at [89, 107] on div "产品管理" at bounding box center [87, 103] width 174 height 27
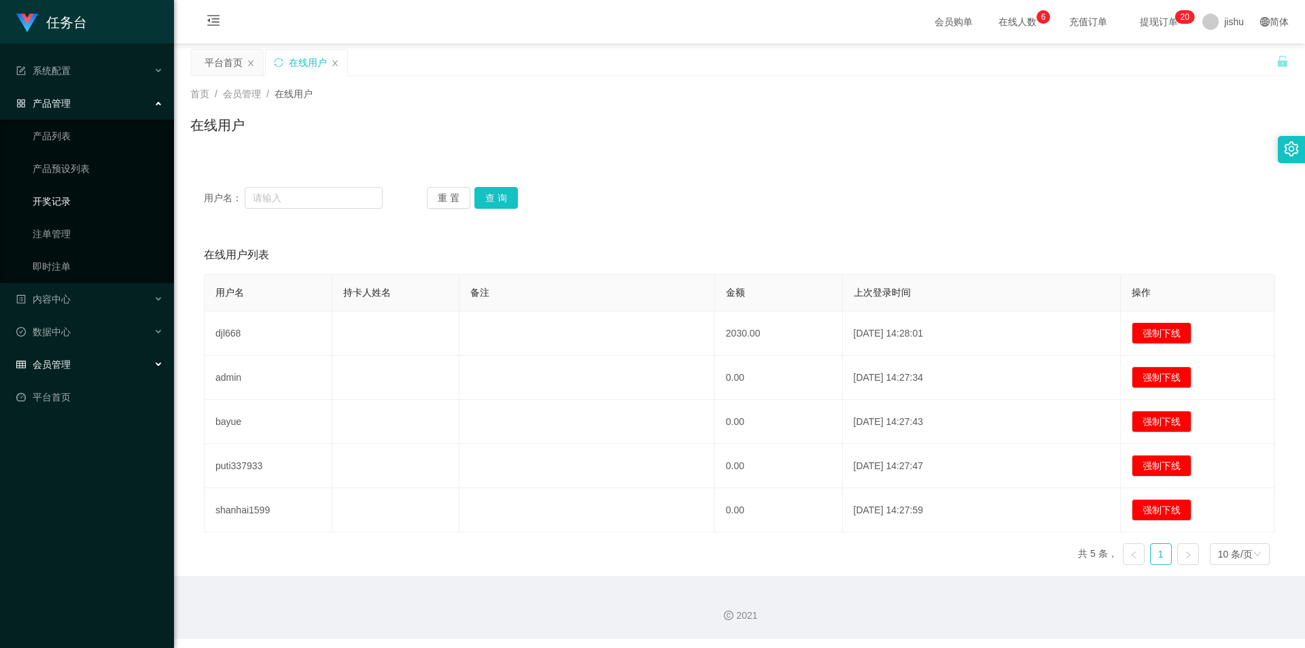
click at [79, 196] on link "开奖记录" at bounding box center [98, 201] width 130 height 27
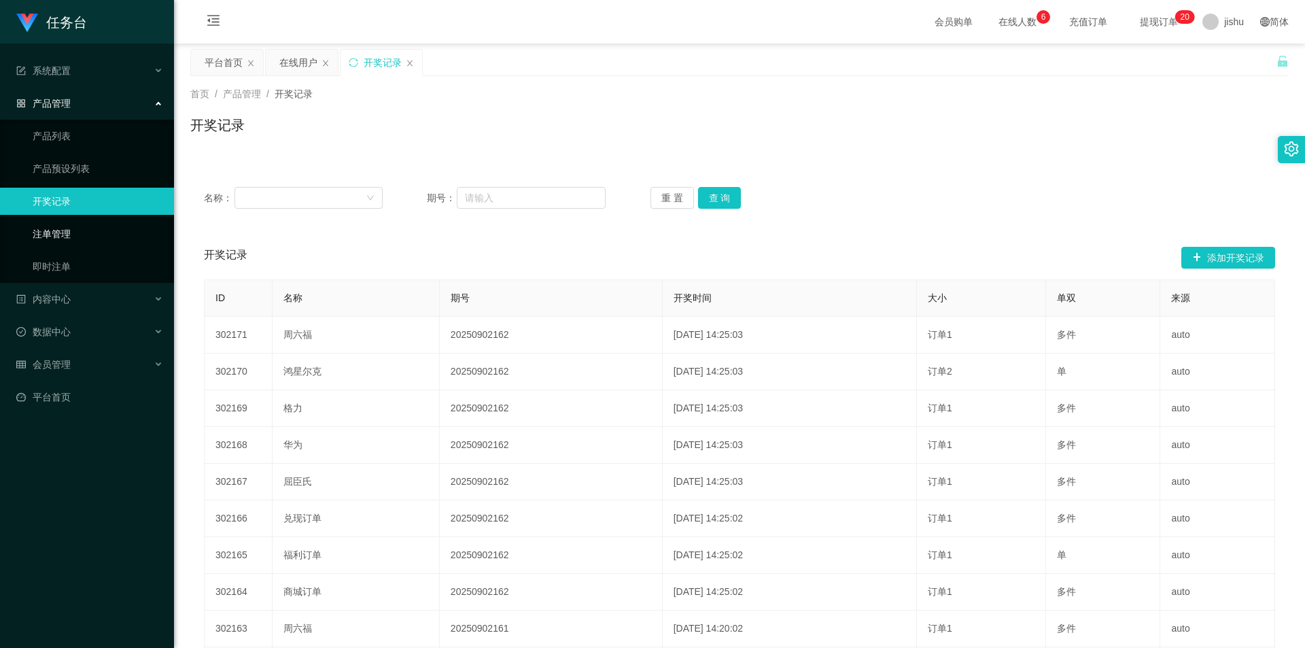
click at [77, 229] on link "注单管理" at bounding box center [98, 233] width 130 height 27
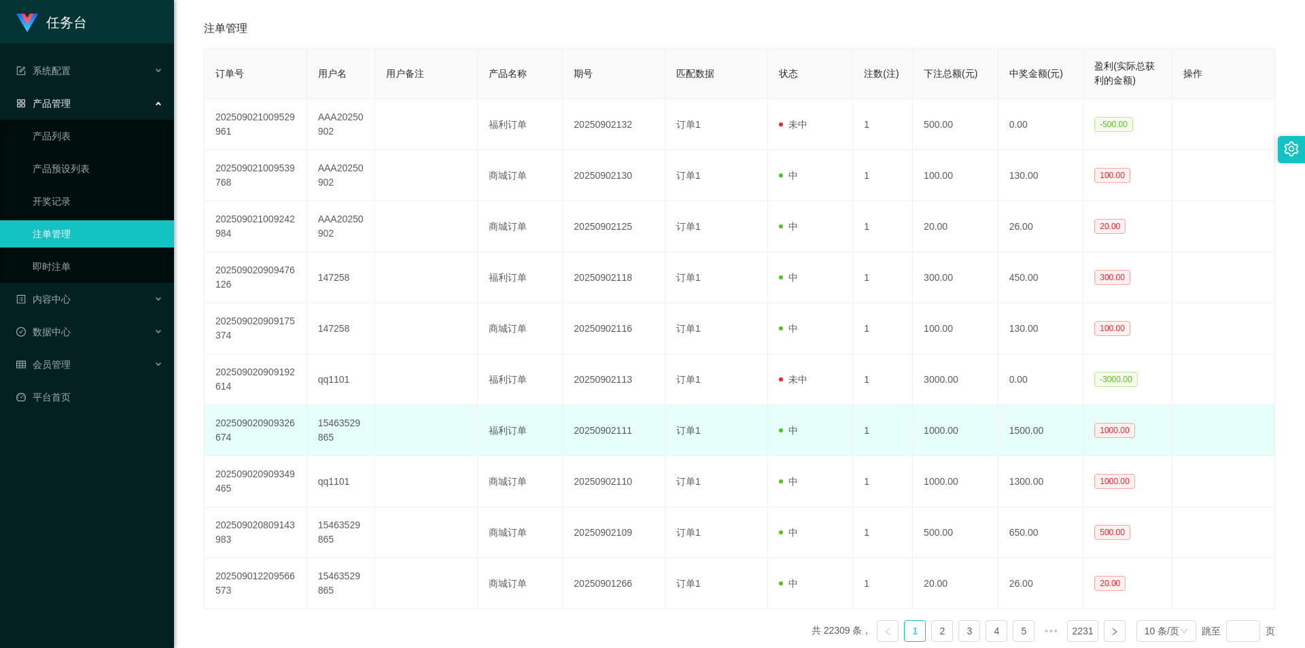
scroll to position [158, 0]
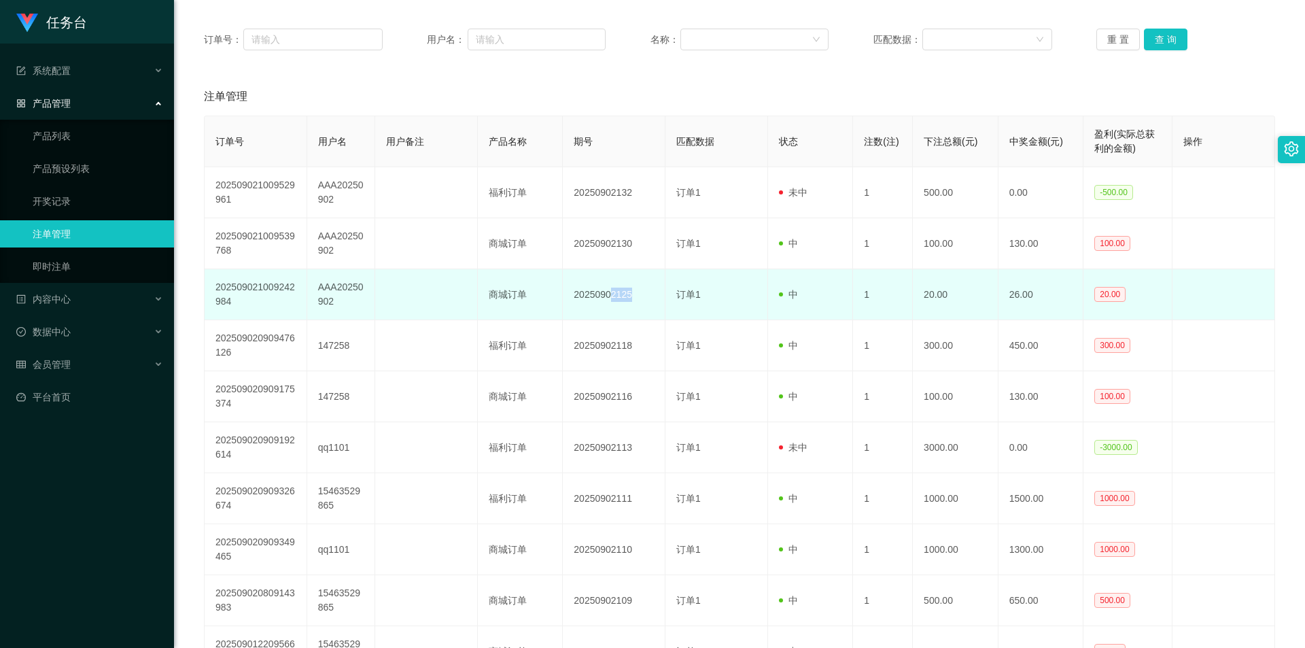
drag, startPoint x: 612, startPoint y: 292, endPoint x: 635, endPoint y: 291, distance: 23.1
click at [635, 291] on td "20250902125" at bounding box center [614, 294] width 103 height 51
click at [589, 294] on td "20250902125" at bounding box center [614, 294] width 103 height 51
drag, startPoint x: 616, startPoint y: 297, endPoint x: 632, endPoint y: 296, distance: 16.4
click at [632, 296] on td "20250902125" at bounding box center [614, 294] width 103 height 51
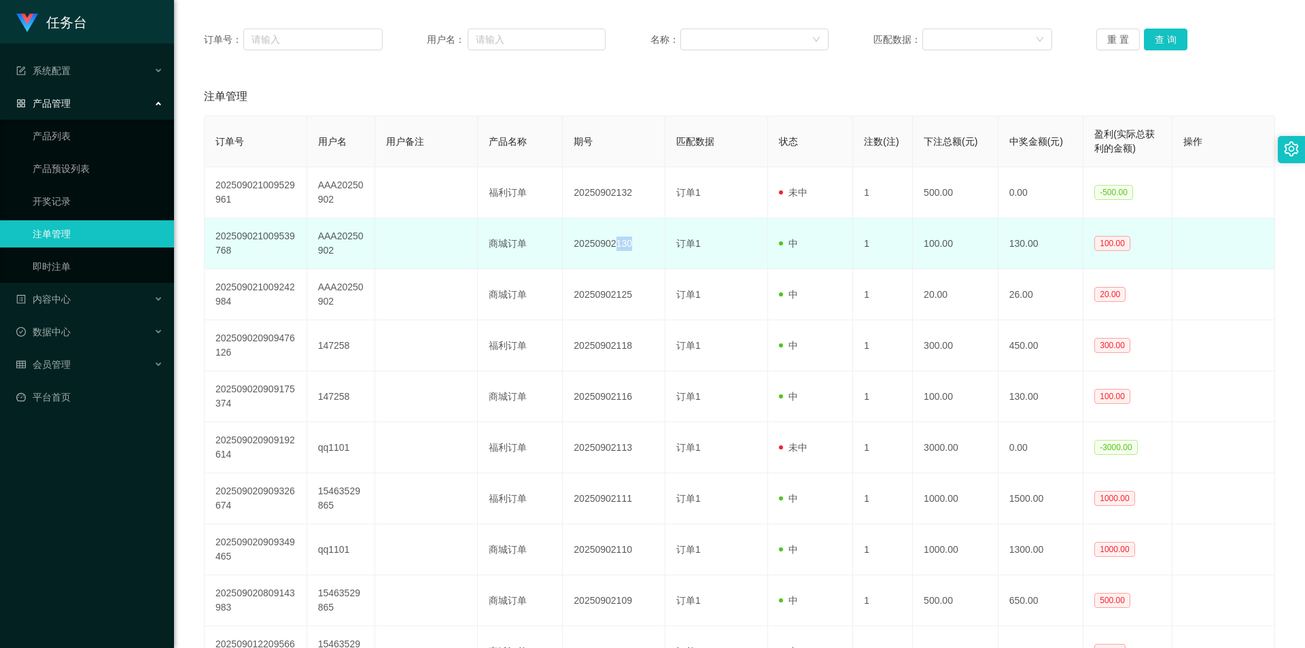
drag, startPoint x: 618, startPoint y: 239, endPoint x: 631, endPoint y: 241, distance: 12.4
click at [631, 241] on td "20250902130" at bounding box center [614, 243] width 103 height 51
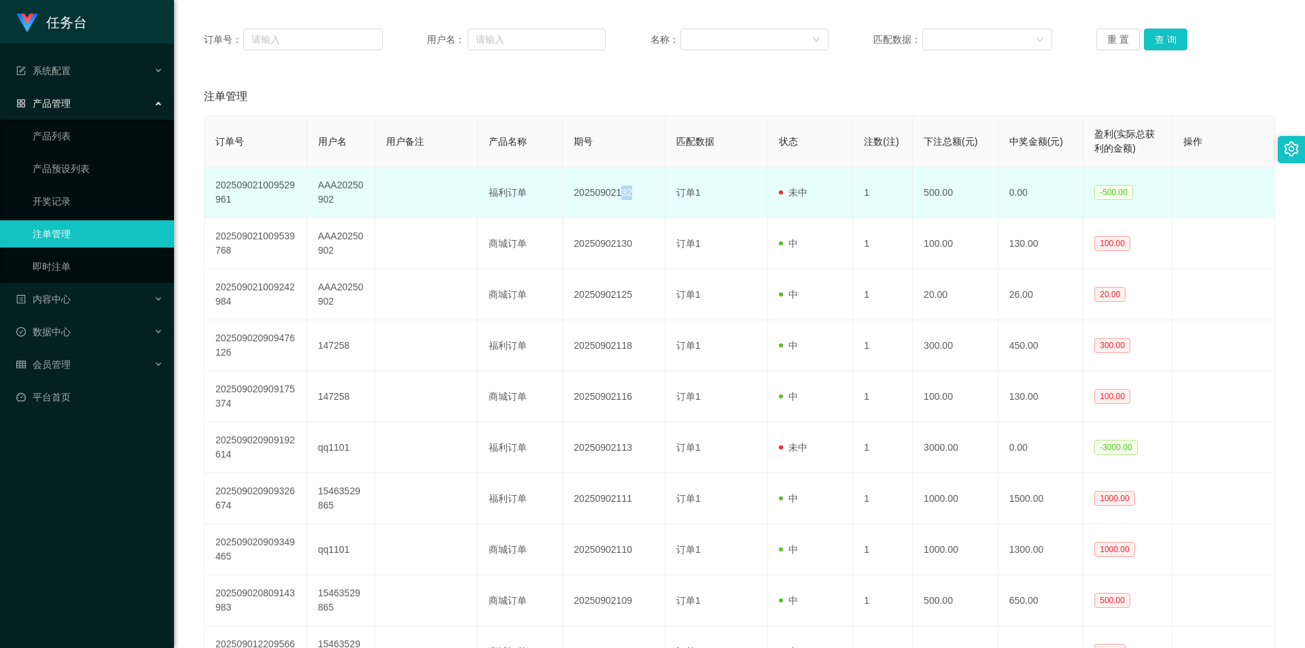
drag, startPoint x: 621, startPoint y: 193, endPoint x: 637, endPoint y: 191, distance: 16.4
click at [637, 191] on td "20250902132" at bounding box center [614, 192] width 103 height 51
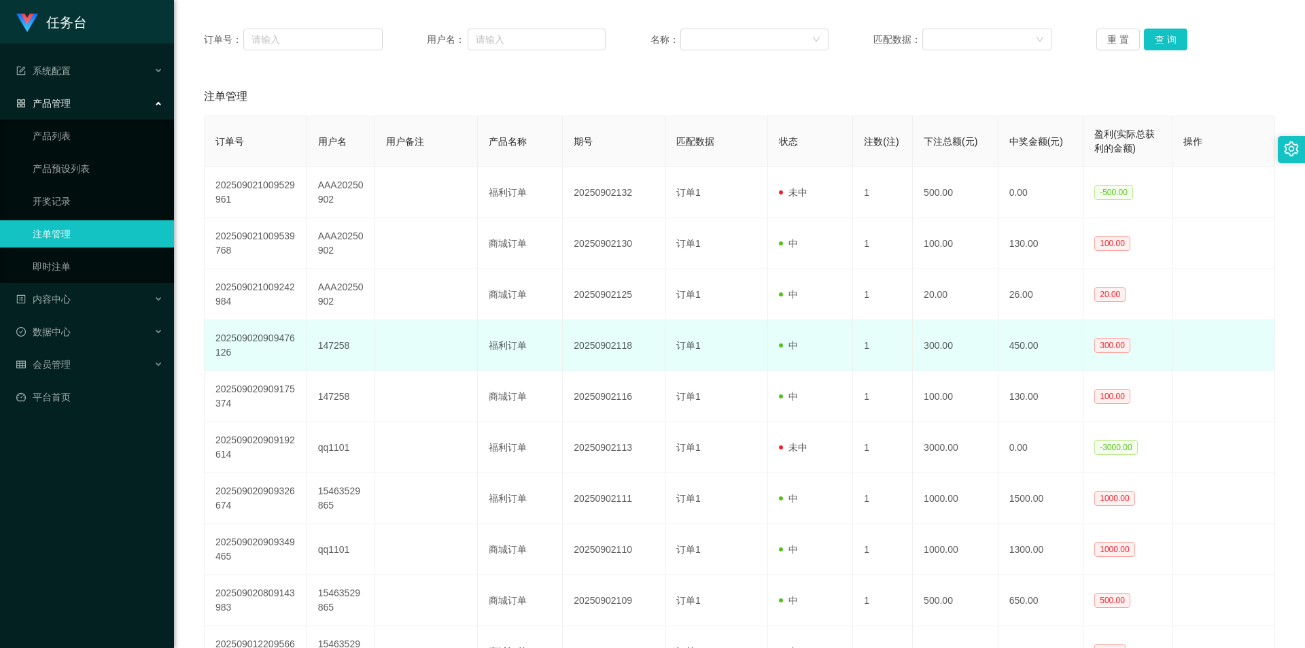
click at [596, 322] on td "20250902118" at bounding box center [614, 345] width 103 height 51
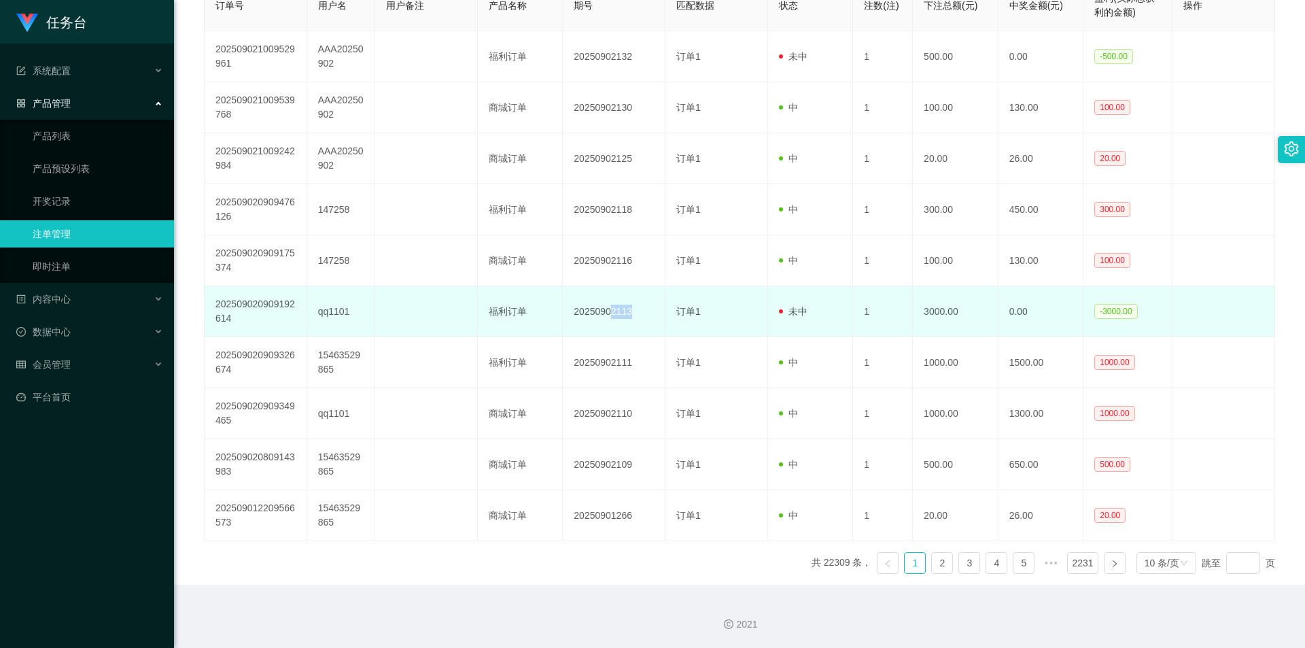
drag, startPoint x: 612, startPoint y: 308, endPoint x: 633, endPoint y: 310, distance: 21.1
click at [633, 310] on td "20250902113" at bounding box center [614, 311] width 103 height 51
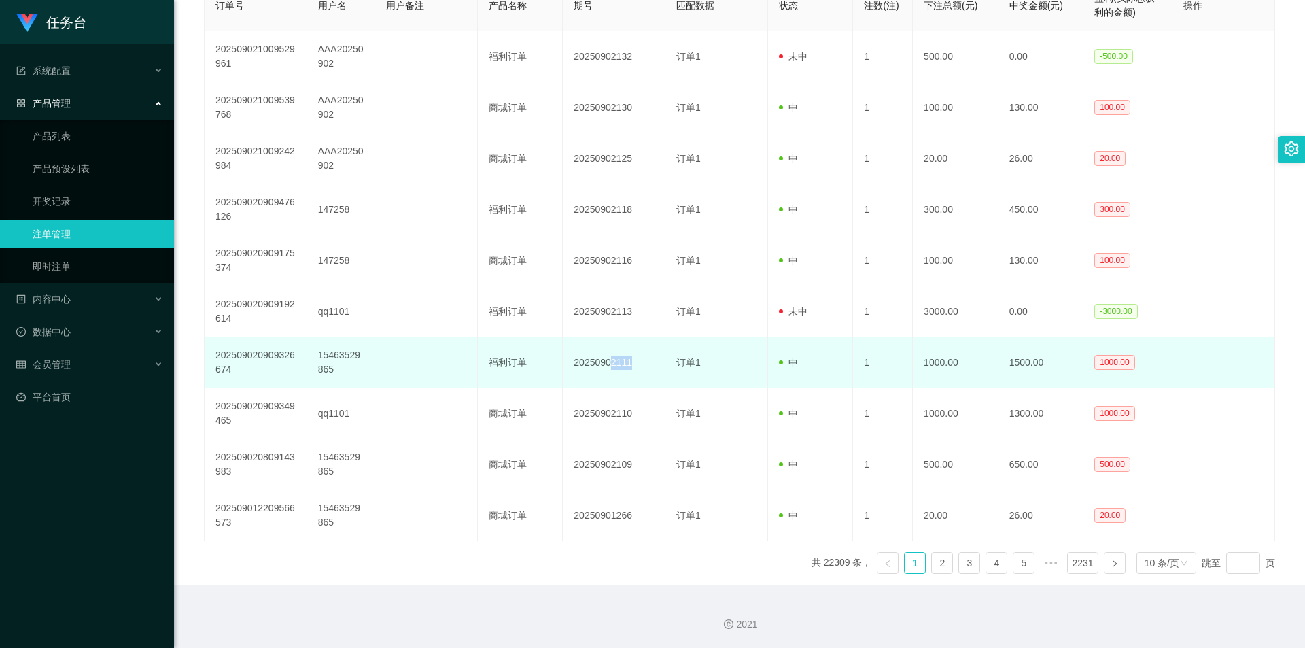
drag, startPoint x: 612, startPoint y: 361, endPoint x: 638, endPoint y: 367, distance: 26.4
click at [638, 361] on td "20250902111" at bounding box center [614, 362] width 103 height 51
click at [618, 387] on td "20250902111" at bounding box center [614, 362] width 103 height 51
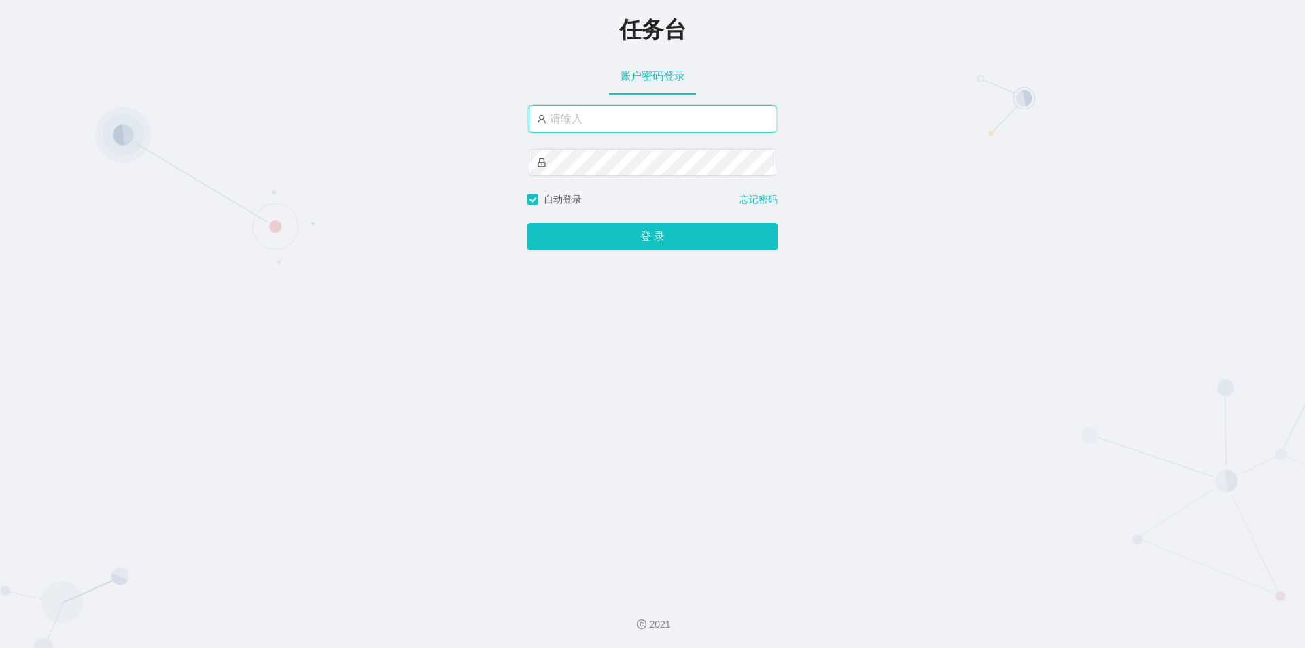
drag, startPoint x: 590, startPoint y: 122, endPoint x: 590, endPoint y: 137, distance: 14.3
click at [590, 122] on input "text" at bounding box center [652, 118] width 247 height 27
type input "jishu"
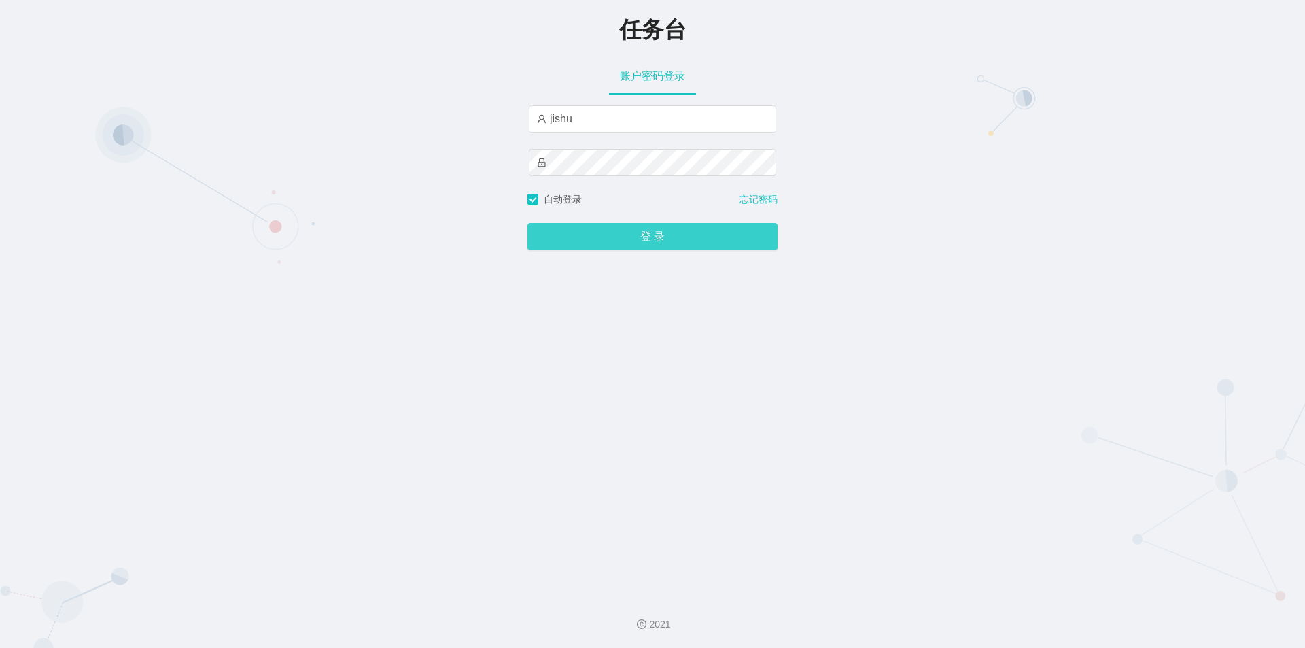
click at [590, 239] on button "登 录" at bounding box center [652, 236] width 250 height 27
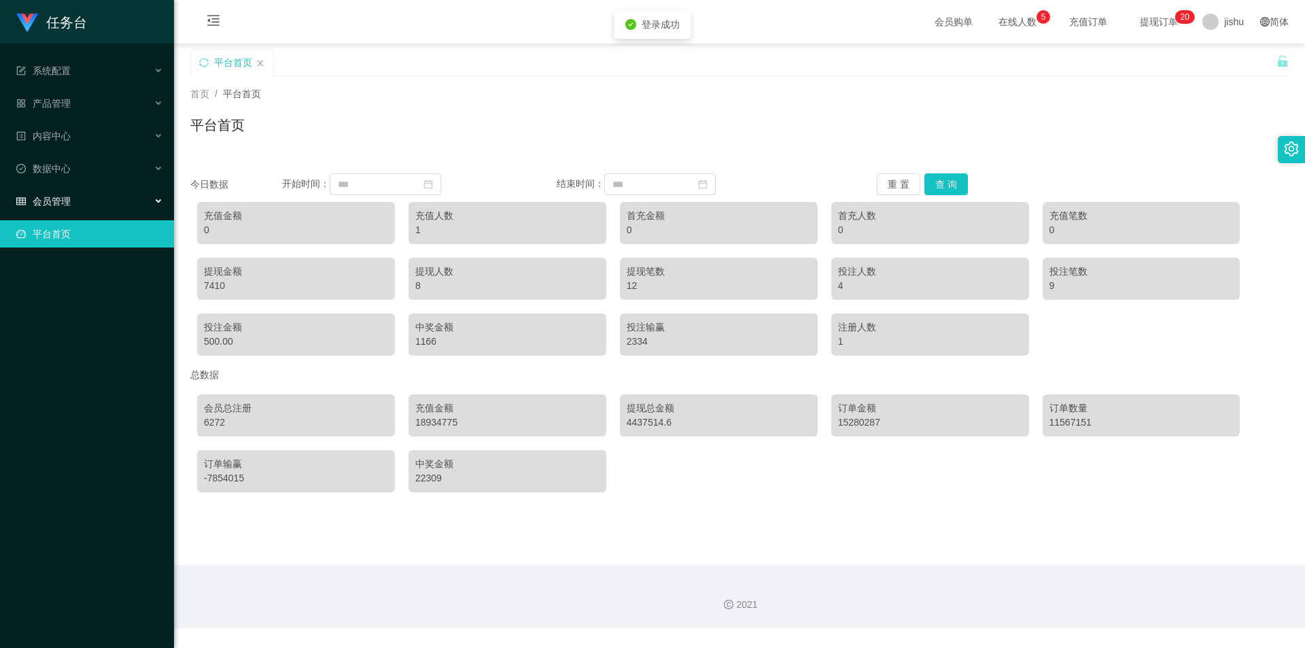
click at [88, 207] on div "会员管理" at bounding box center [87, 201] width 174 height 27
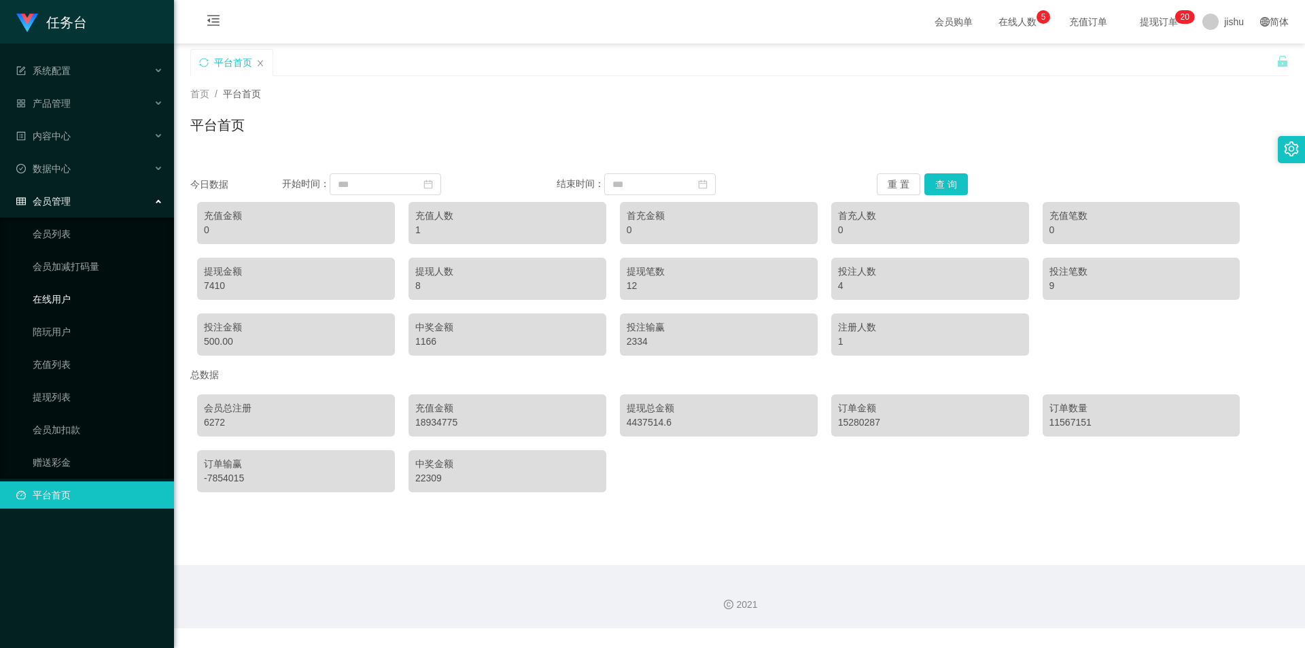
click at [84, 302] on link "在线用户" at bounding box center [98, 298] width 130 height 27
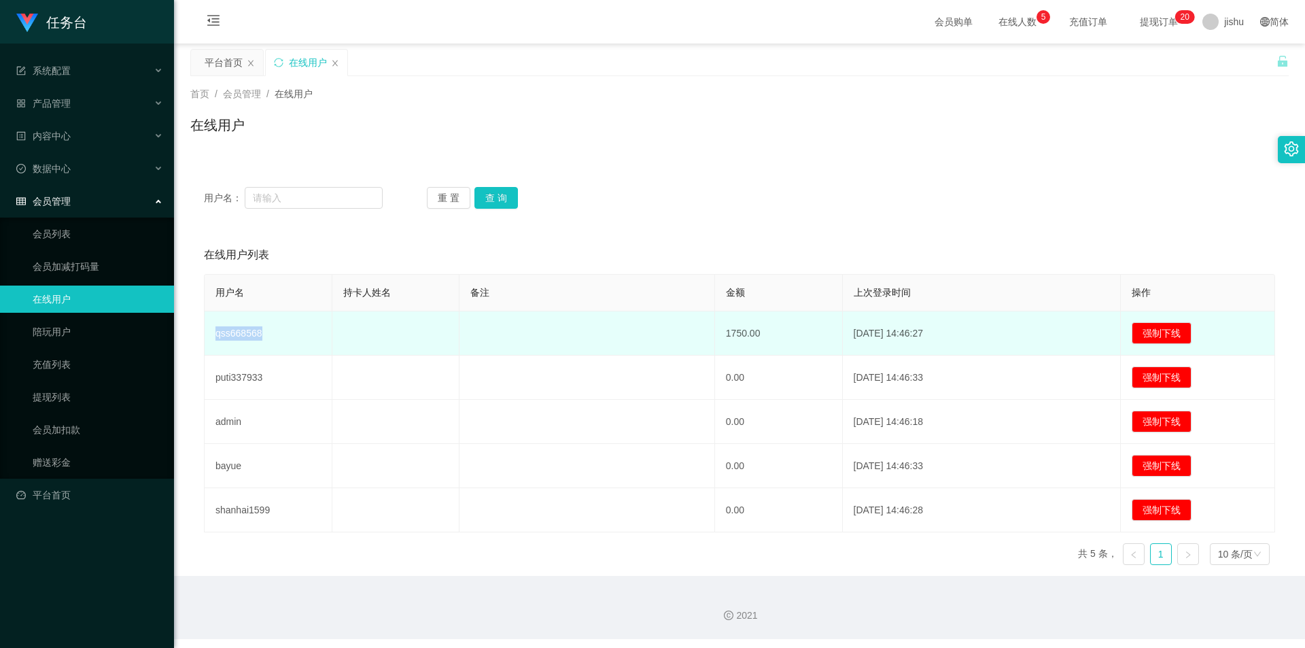
drag, startPoint x: 264, startPoint y: 332, endPoint x: 215, endPoint y: 345, distance: 51.3
click at [214, 333] on td "qss668568" at bounding box center [269, 333] width 128 height 44
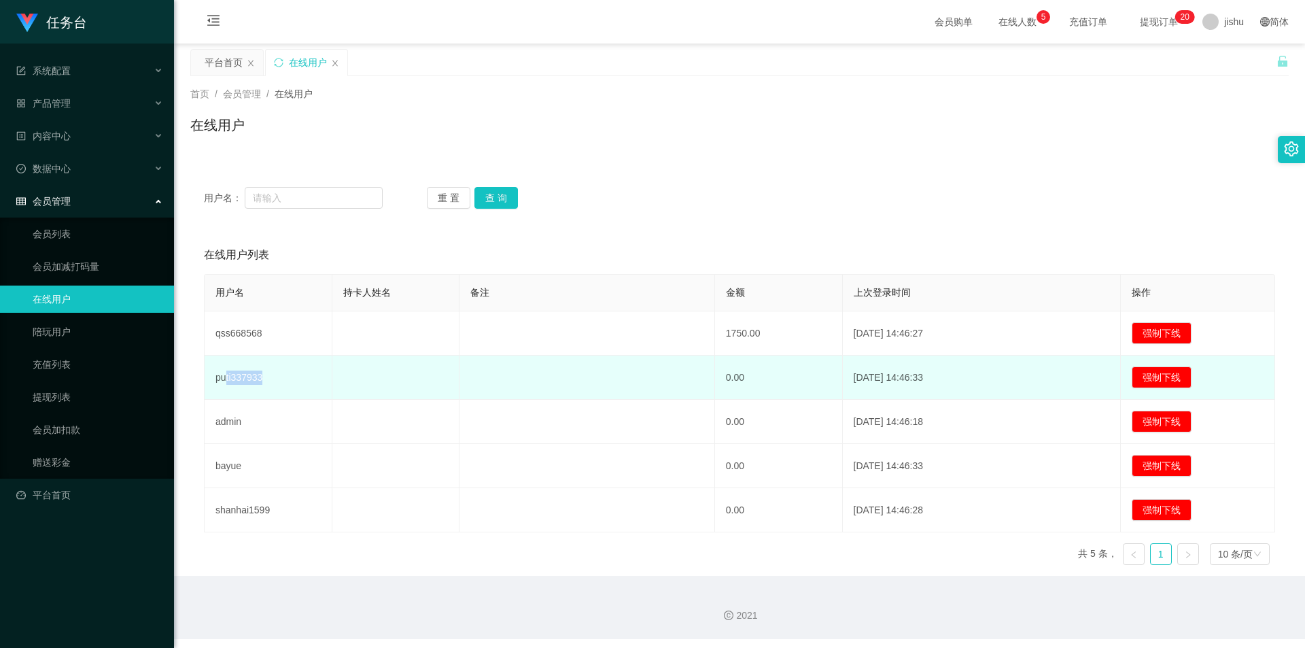
drag, startPoint x: 224, startPoint y: 376, endPoint x: 268, endPoint y: 378, distance: 44.2
click at [268, 378] on td "puti337933" at bounding box center [269, 377] width 128 height 44
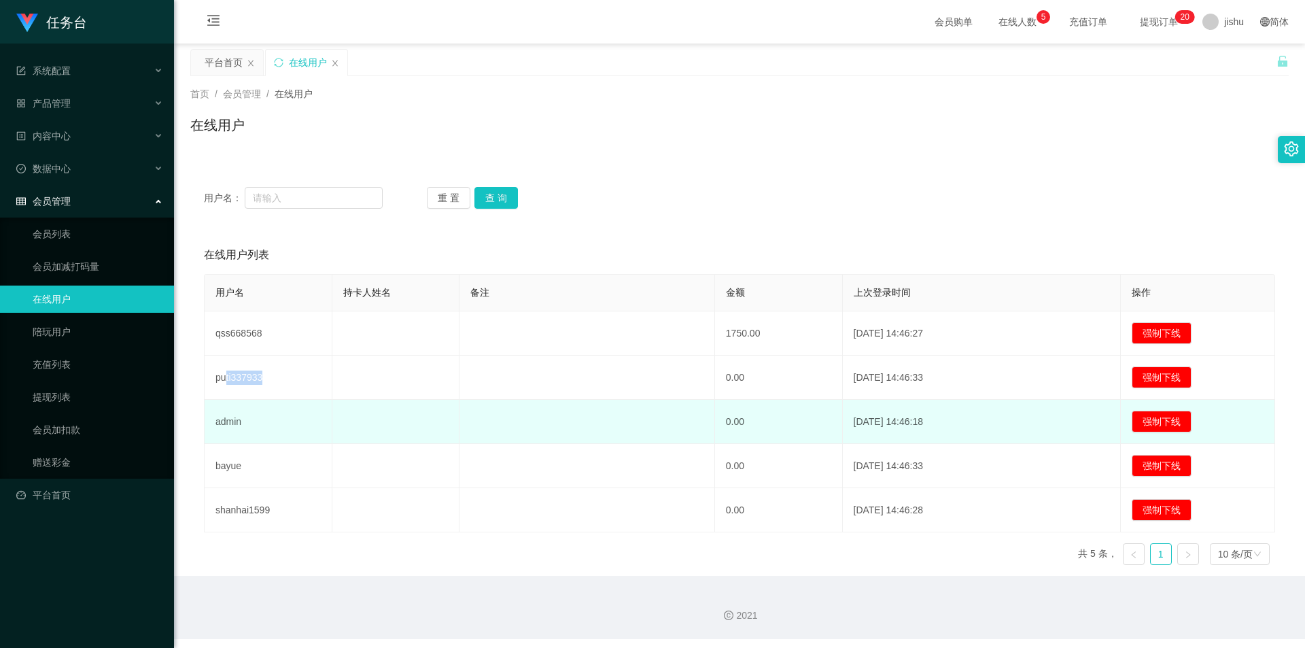
click at [770, 421] on td "0.00" at bounding box center [779, 422] width 128 height 44
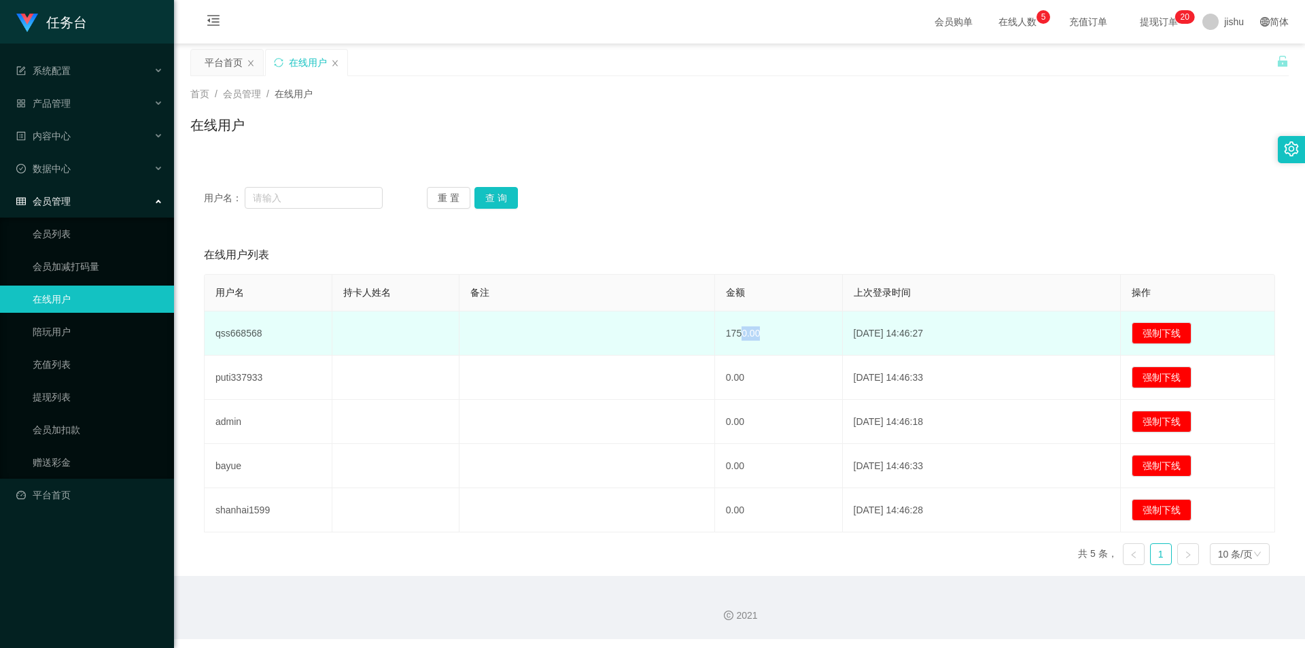
drag, startPoint x: 737, startPoint y: 334, endPoint x: 758, endPoint y: 334, distance: 21.1
click at [757, 334] on td "1750.00" at bounding box center [779, 333] width 128 height 44
click at [764, 334] on td "1750.00" at bounding box center [779, 333] width 128 height 44
drag, startPoint x: 724, startPoint y: 332, endPoint x: 750, endPoint y: 332, distance: 25.8
click at [750, 332] on td "1750.00" at bounding box center [779, 333] width 128 height 44
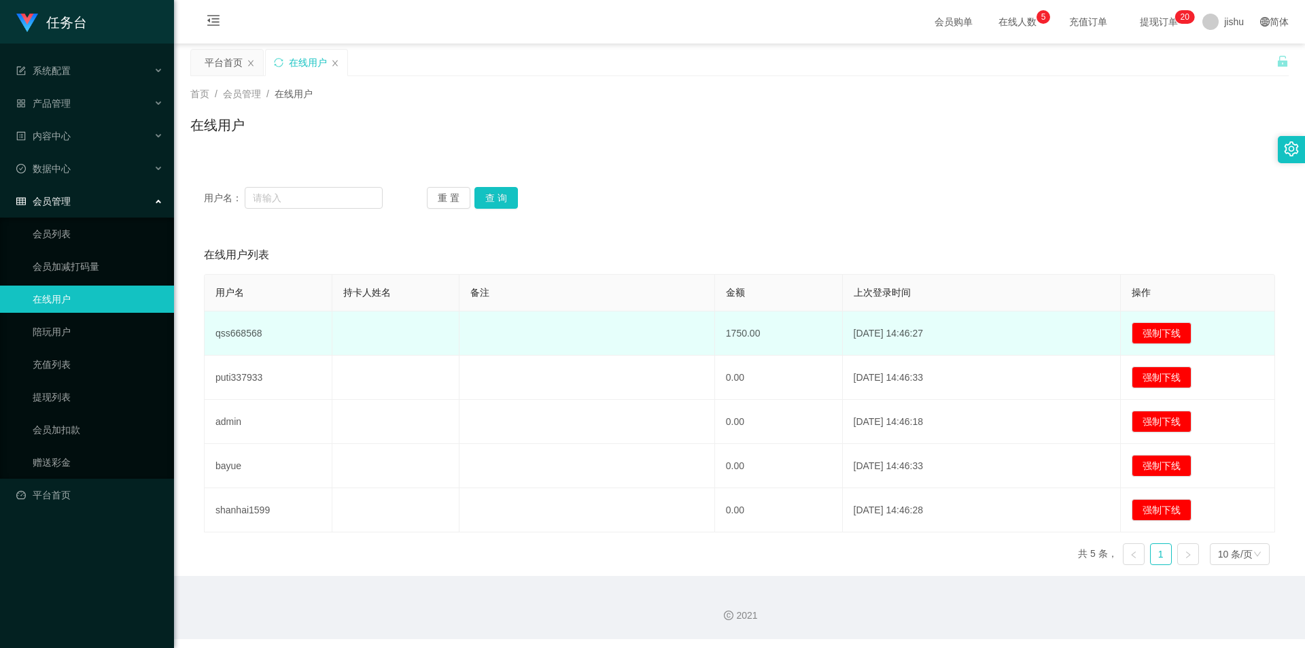
click at [762, 332] on td "1750.00" at bounding box center [779, 333] width 128 height 44
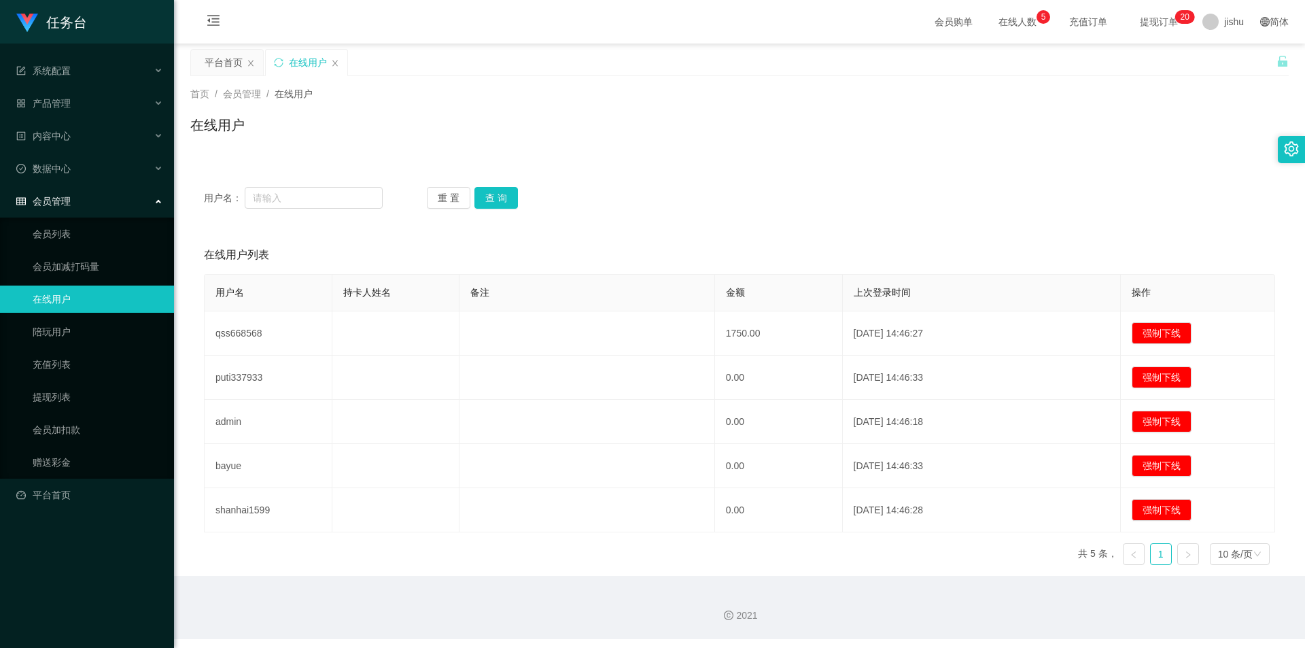
click at [89, 204] on div "会员管理" at bounding box center [87, 201] width 174 height 27
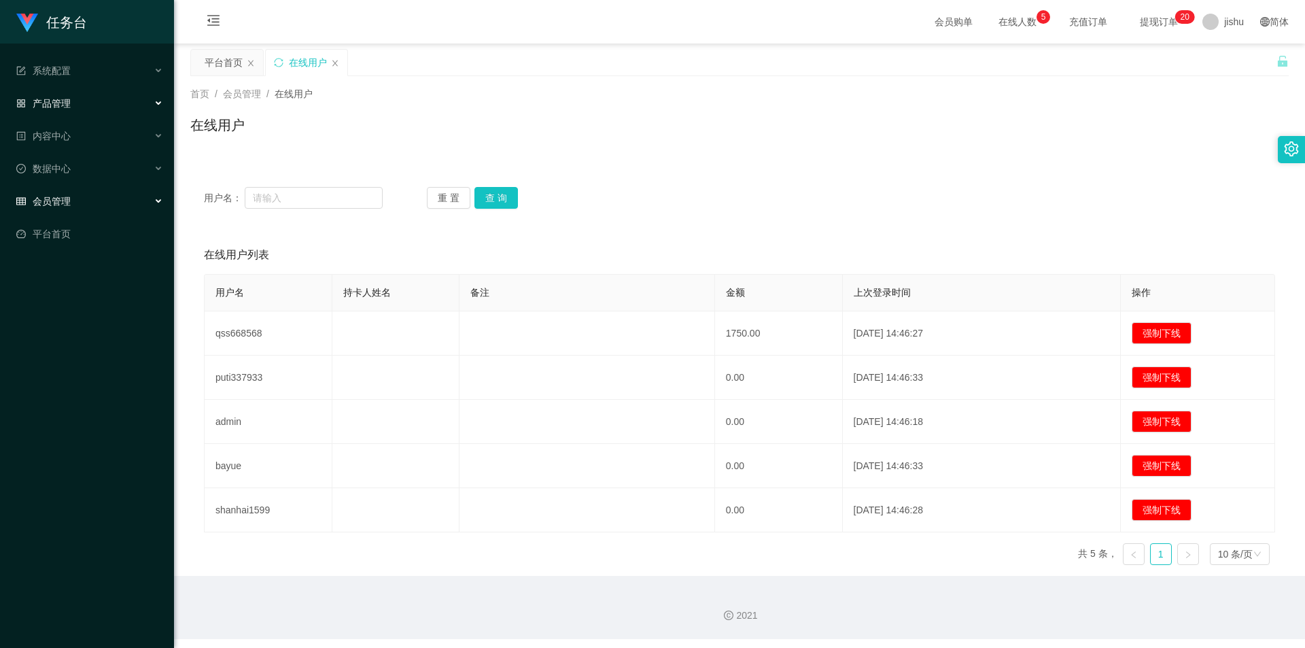
click at [76, 103] on div "产品管理" at bounding box center [87, 103] width 174 height 27
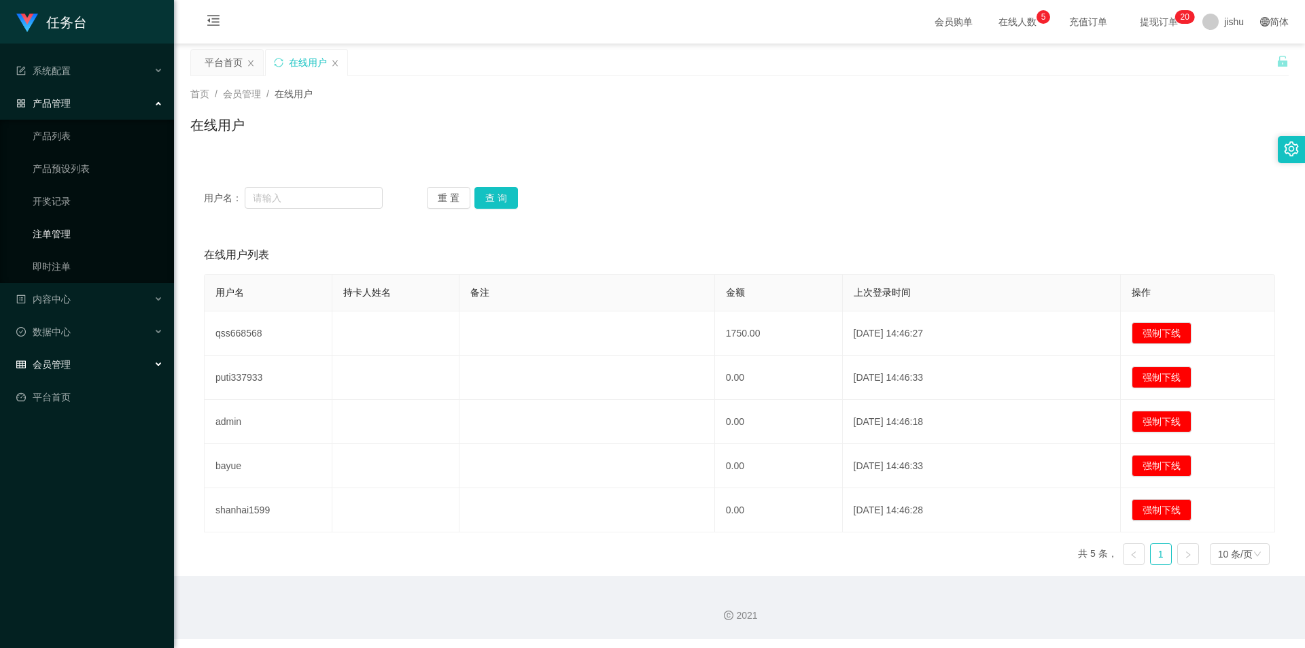
click at [76, 229] on link "注单管理" at bounding box center [98, 233] width 130 height 27
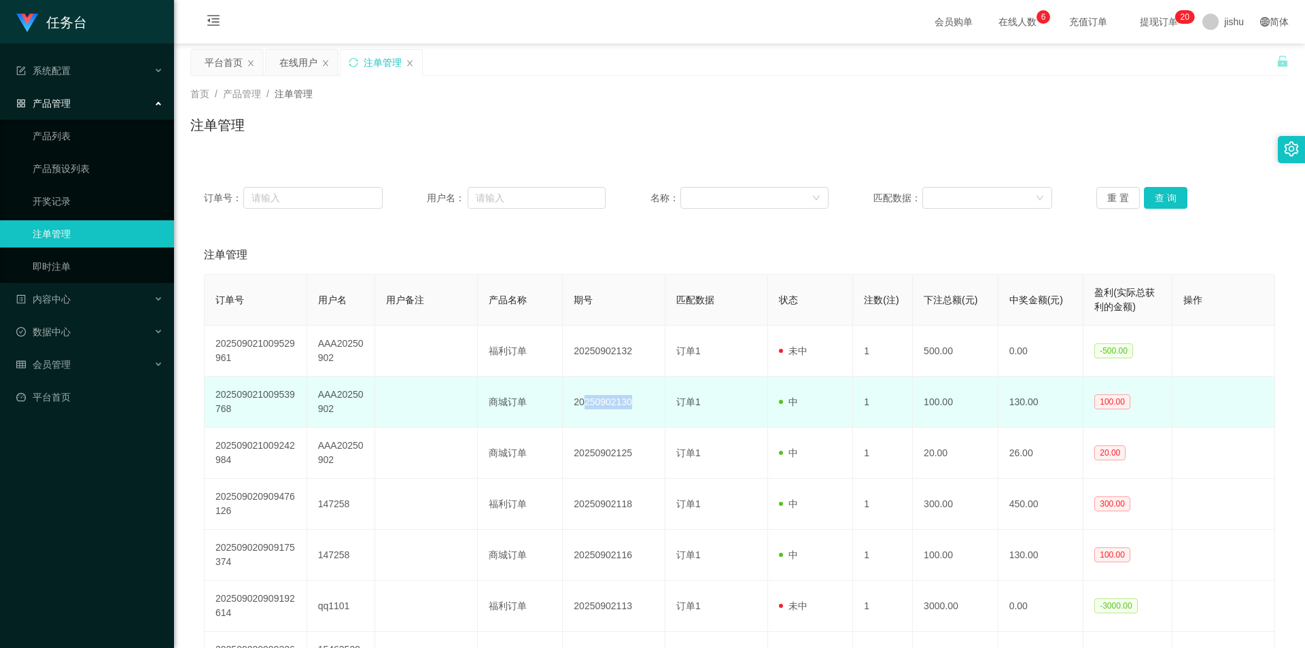
drag, startPoint x: 586, startPoint y: 404, endPoint x: 637, endPoint y: 404, distance: 51.6
click at [637, 404] on td "20250902130" at bounding box center [614, 401] width 103 height 51
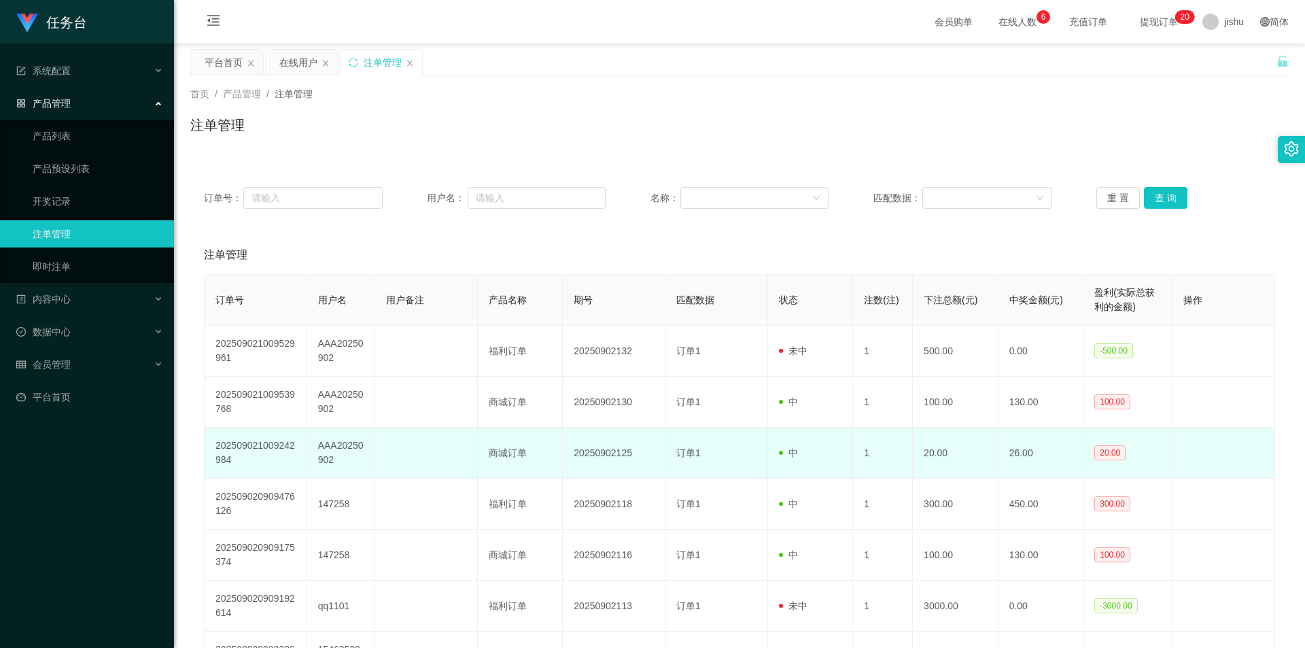
click at [611, 447] on td "20250902125" at bounding box center [614, 452] width 103 height 51
drag, startPoint x: 584, startPoint y: 450, endPoint x: 626, endPoint y: 450, distance: 42.1
click at [626, 450] on td "20250902125" at bounding box center [614, 452] width 103 height 51
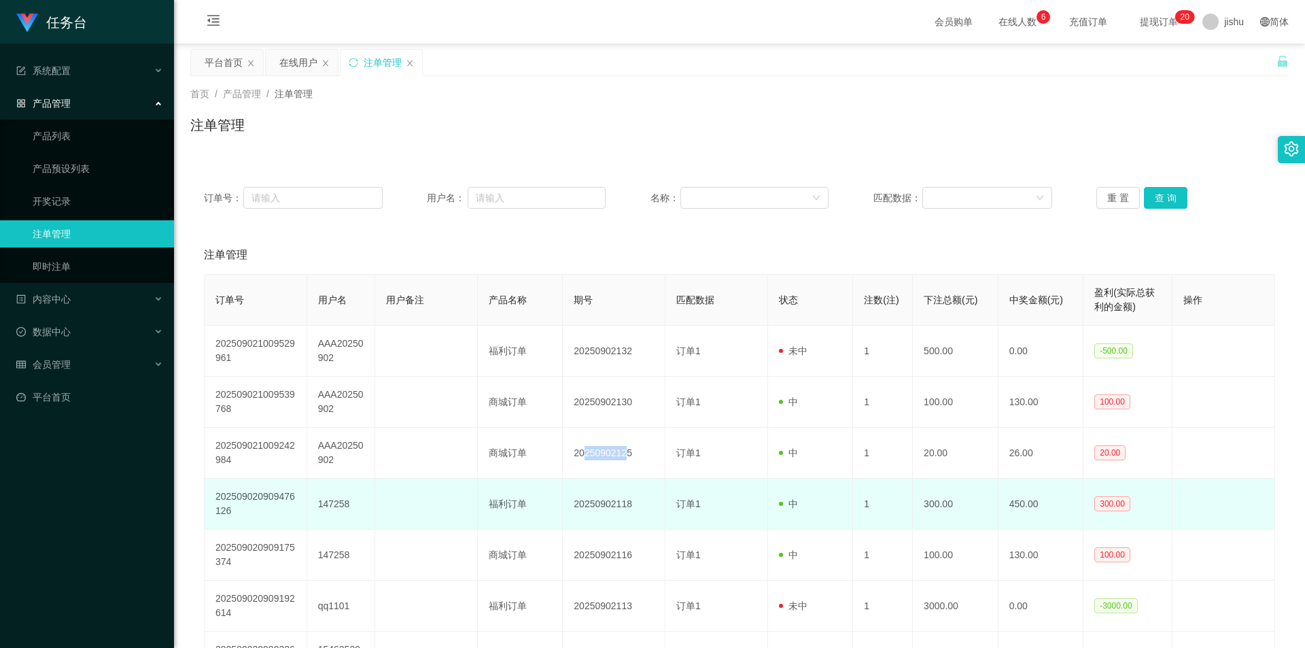
click at [604, 491] on td "20250902118" at bounding box center [614, 503] width 103 height 51
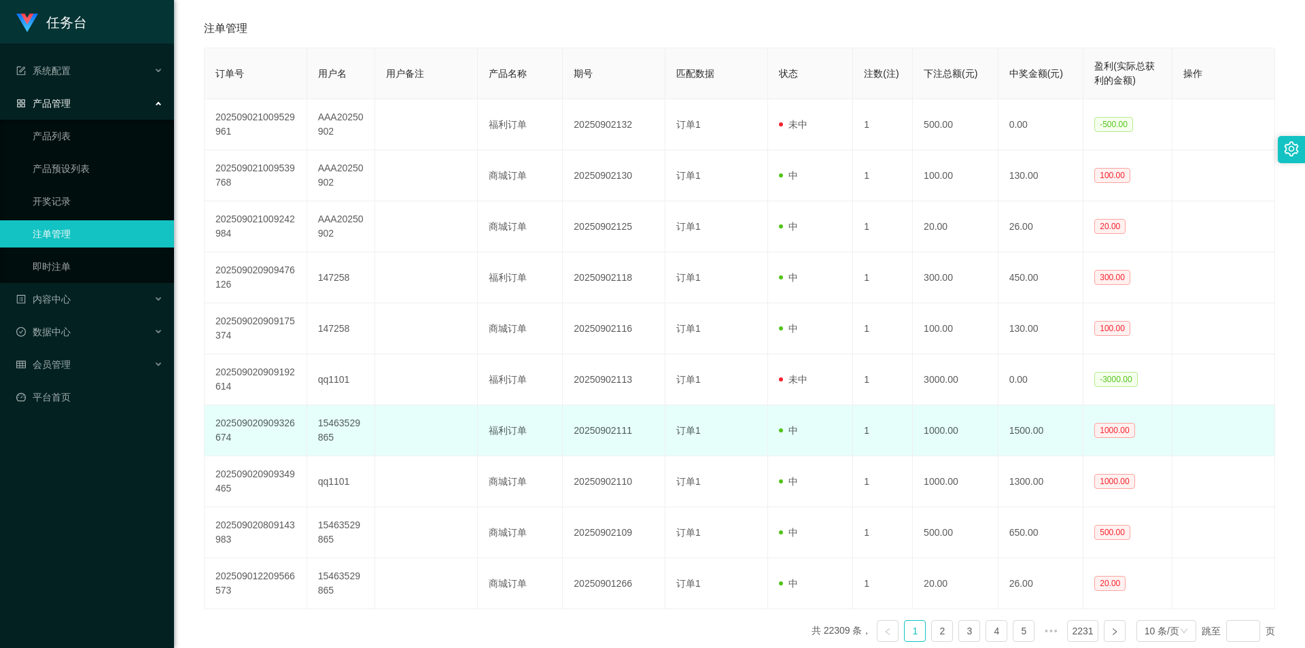
scroll to position [294, 0]
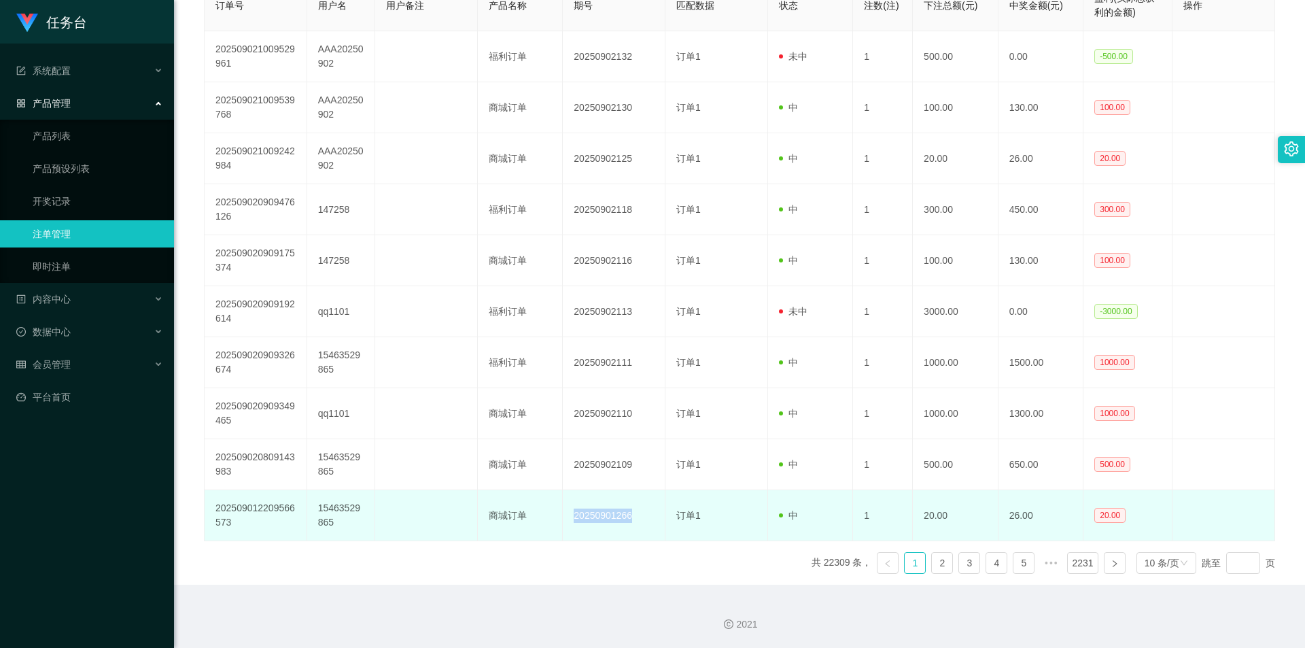
drag, startPoint x: 635, startPoint y: 518, endPoint x: 573, endPoint y: 519, distance: 62.5
click at [573, 519] on td "20250901266" at bounding box center [614, 515] width 103 height 51
click at [590, 519] on td "20250901266" at bounding box center [614, 515] width 103 height 51
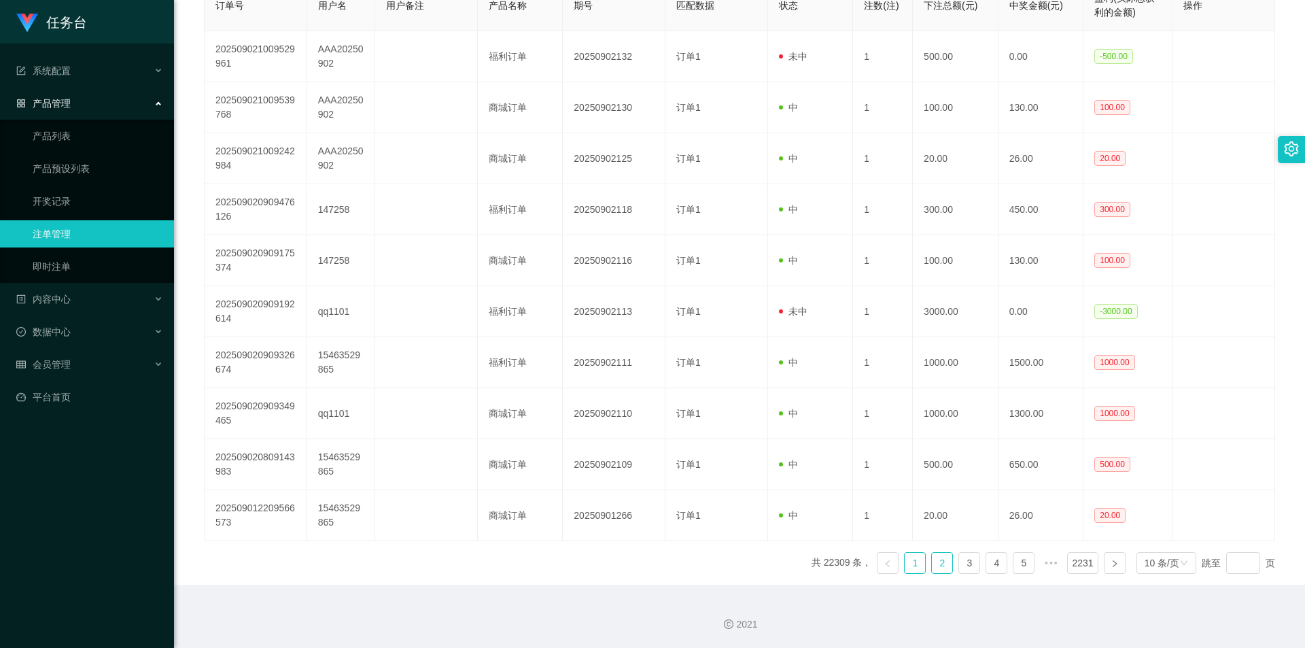
click at [931, 561] on li "2" at bounding box center [942, 563] width 22 height 22
click at [909, 561] on link "1" at bounding box center [914, 562] width 20 height 20
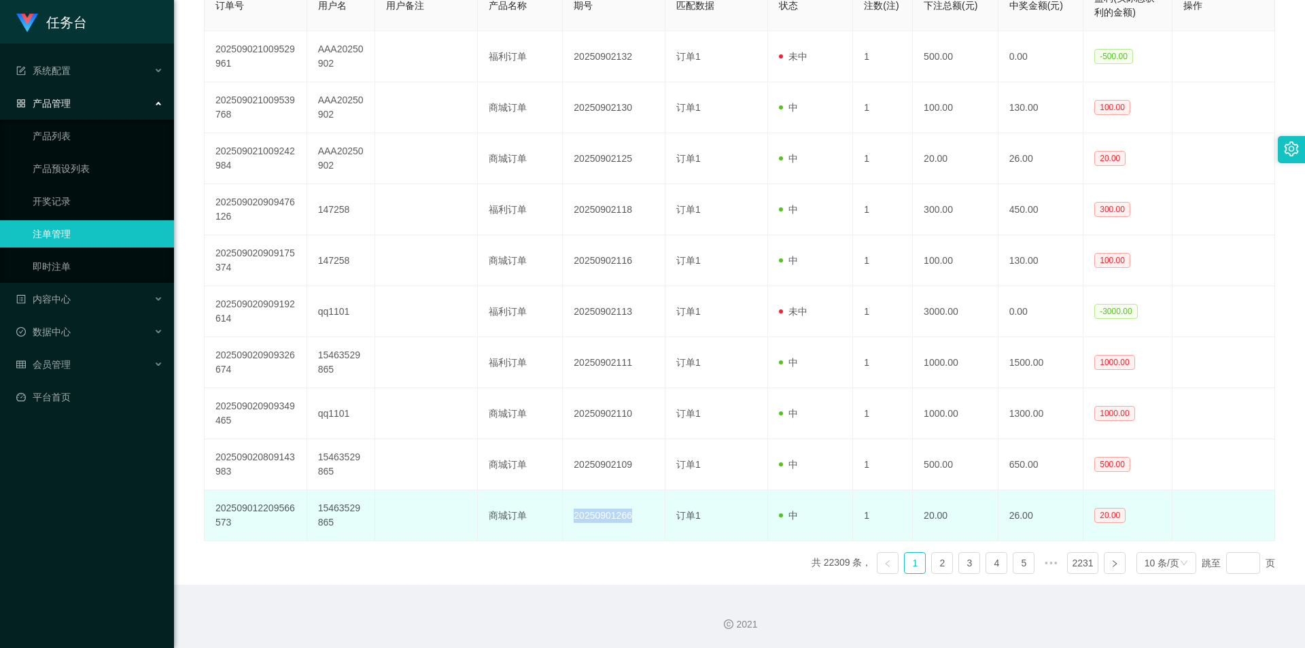
drag, startPoint x: 635, startPoint y: 519, endPoint x: 564, endPoint y: 519, distance: 71.3
click at [564, 519] on td "20250901266" at bounding box center [614, 515] width 103 height 51
click at [580, 516] on td "20250901266" at bounding box center [614, 515] width 103 height 51
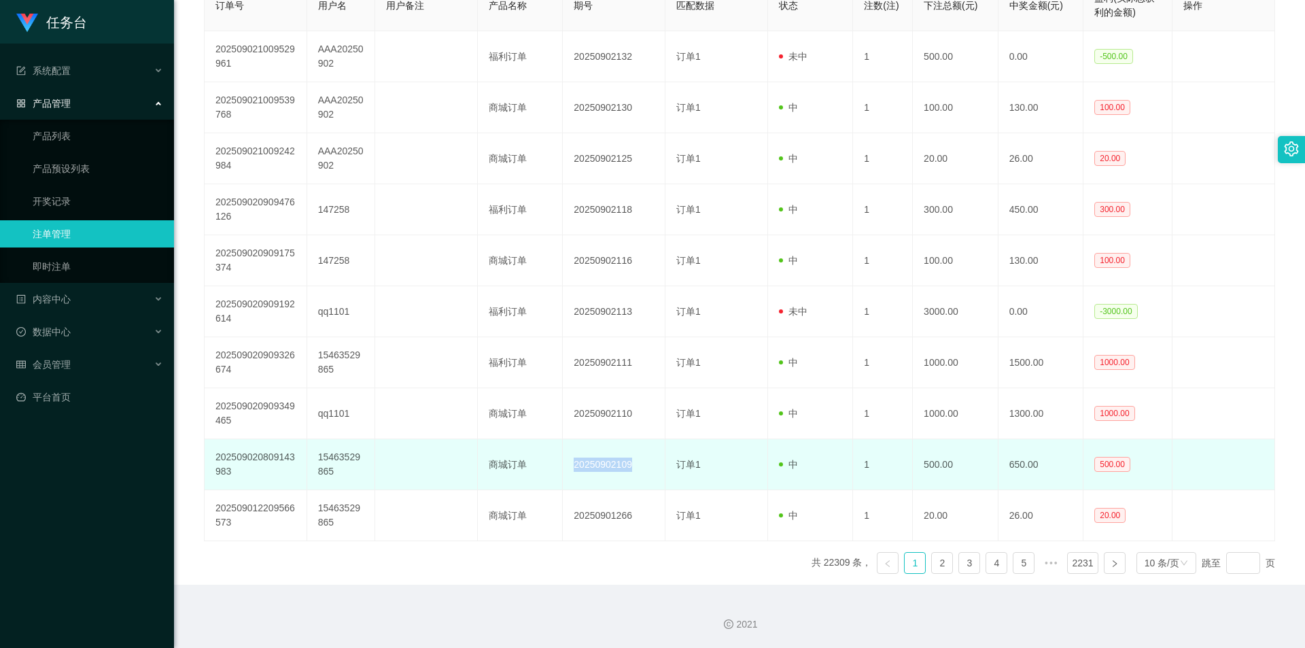
drag, startPoint x: 573, startPoint y: 461, endPoint x: 633, endPoint y: 463, distance: 59.8
click at [633, 463] on td "20250902109" at bounding box center [614, 464] width 103 height 51
click at [635, 463] on td "20250902109" at bounding box center [614, 464] width 103 height 51
